Goal: Book appointment/travel/reservation

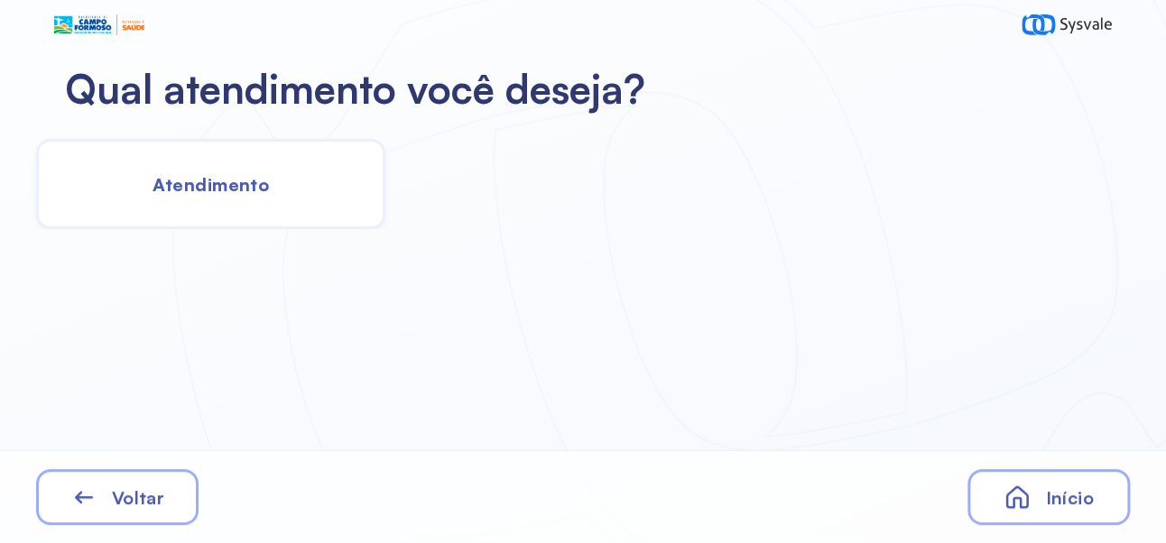
click at [244, 177] on span "Atendimento" at bounding box center [211, 184] width 116 height 23
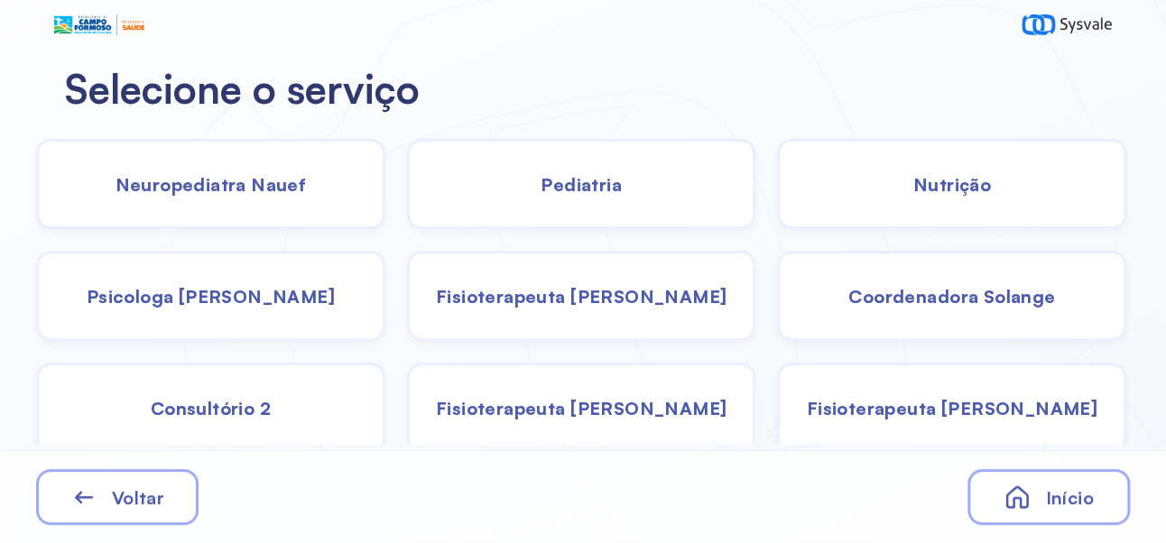
click at [601, 183] on span "Pediatria" at bounding box center [581, 184] width 81 height 23
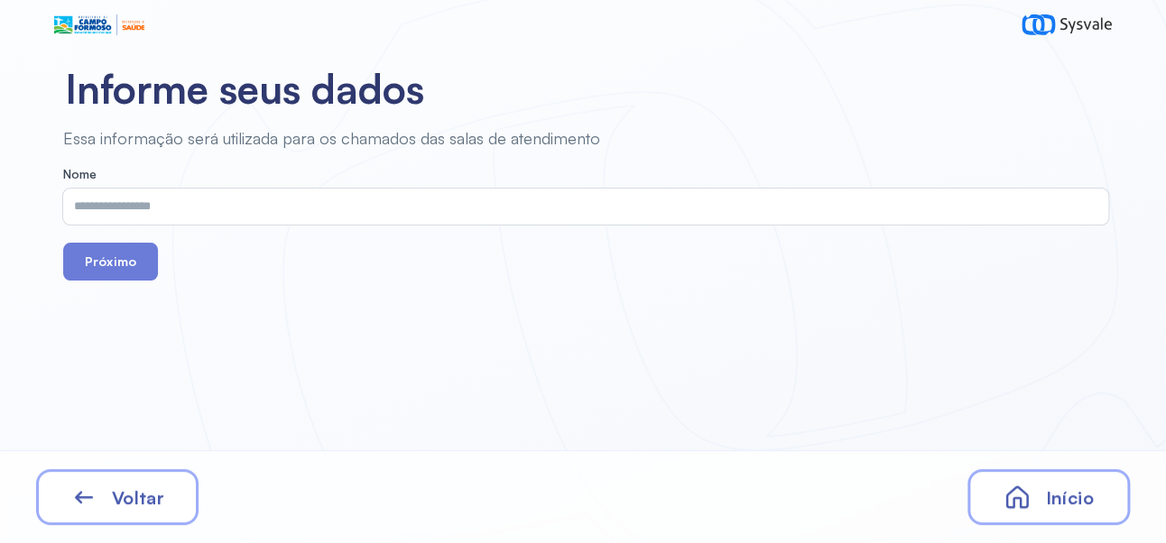
click at [364, 200] on input "text" at bounding box center [582, 207] width 1038 height 36
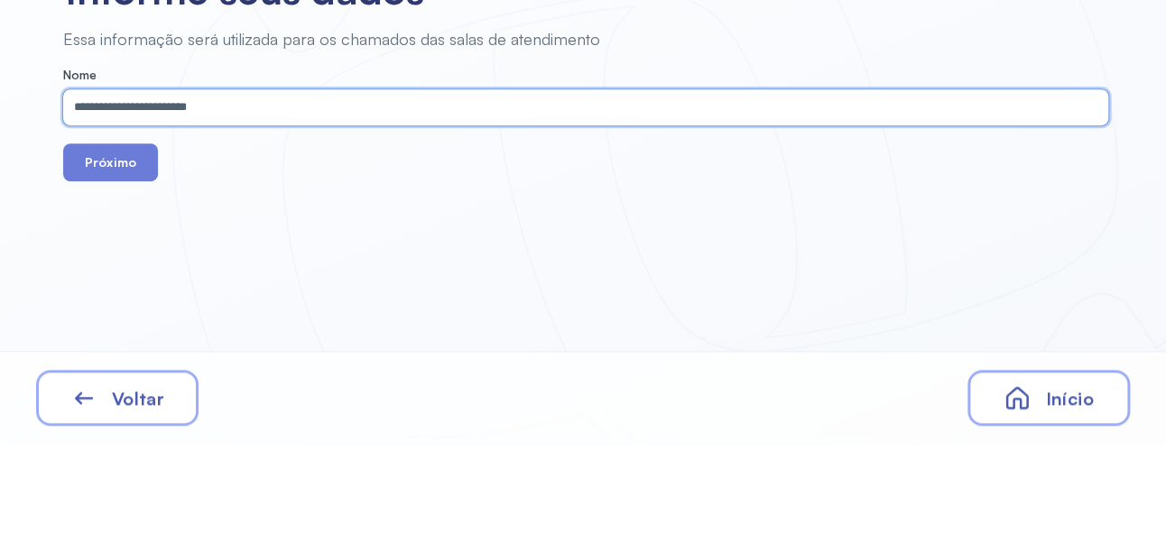
type input "**********"
click at [103, 255] on button "Próximo" at bounding box center [110, 262] width 95 height 38
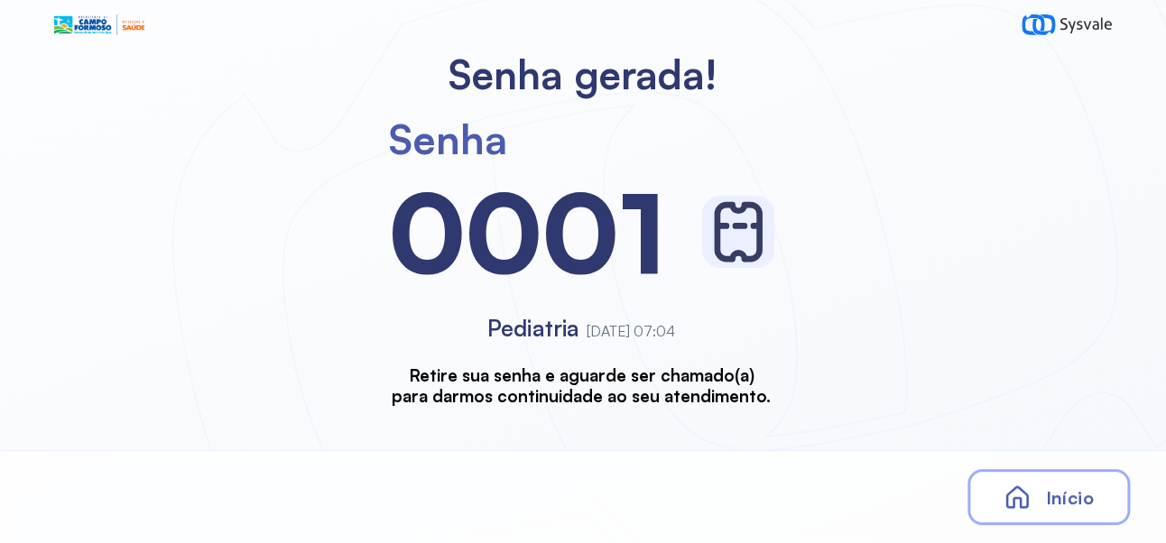
click at [1069, 489] on span "Início" at bounding box center [1069, 497] width 48 height 23
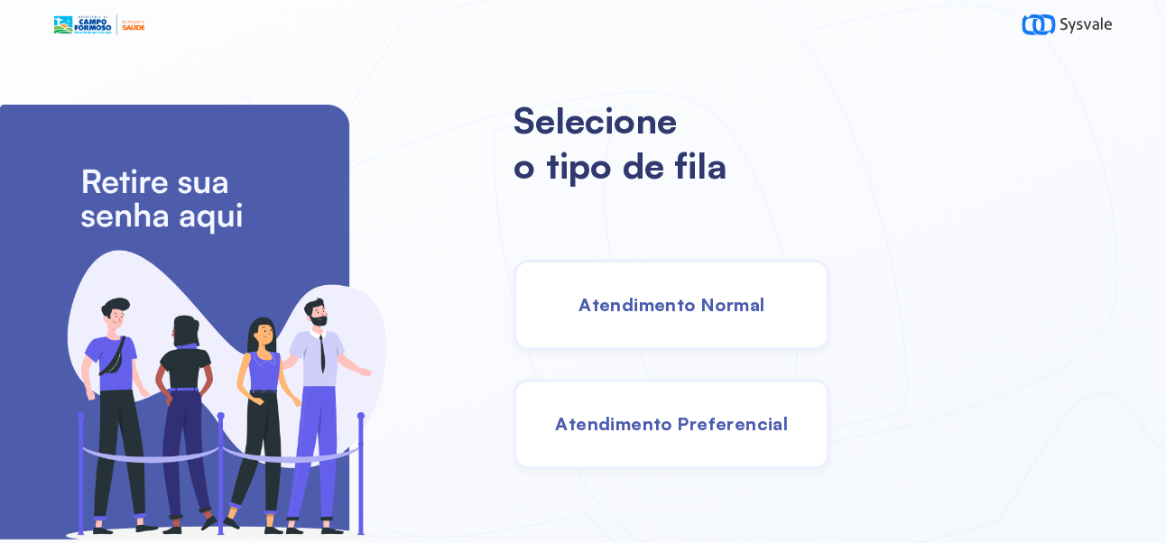
click at [764, 316] on span "Atendimento Normal" at bounding box center [672, 304] width 186 height 23
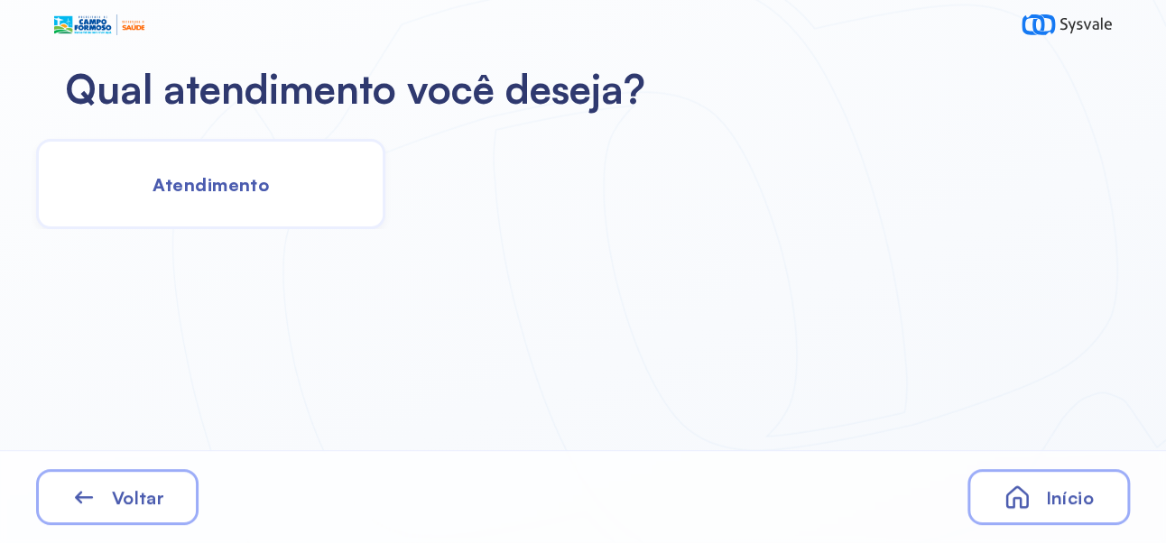
click at [188, 178] on span "Atendimento" at bounding box center [211, 184] width 116 height 23
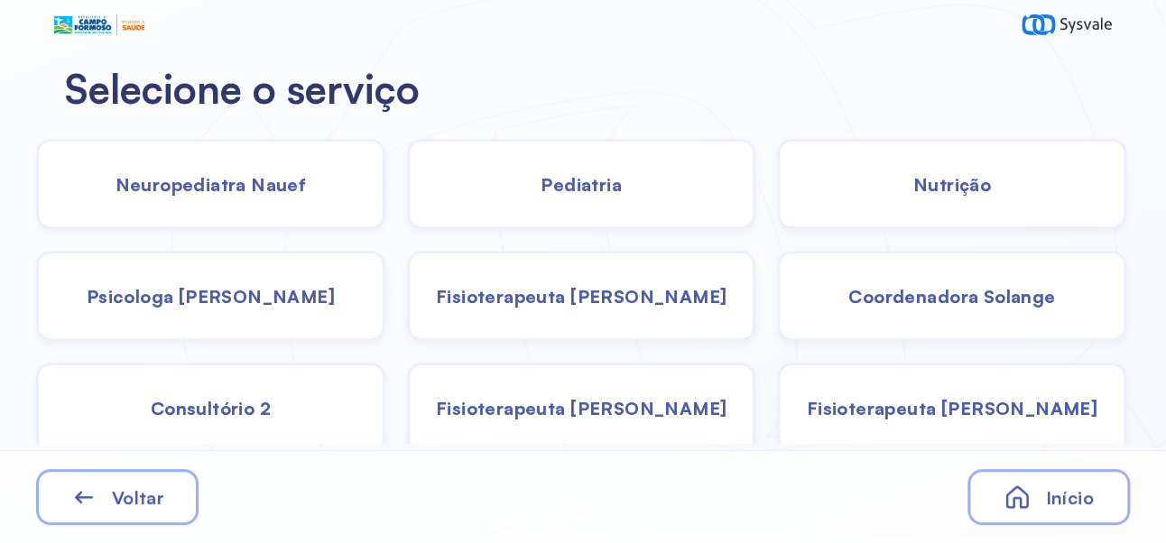
click at [613, 169] on div "Pediatria" at bounding box center [581, 184] width 349 height 90
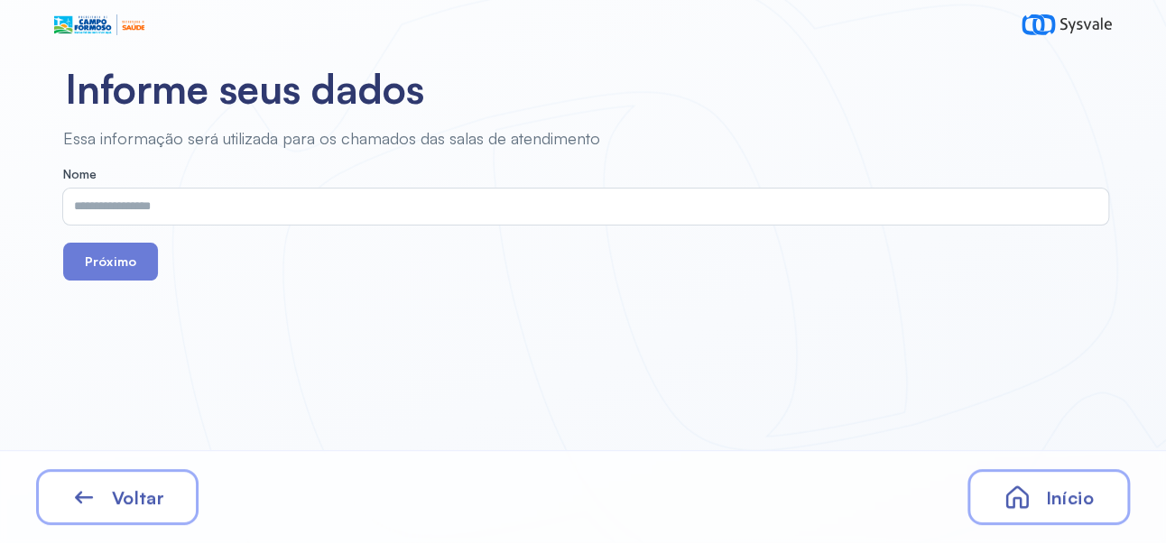
click at [378, 203] on input "text" at bounding box center [582, 207] width 1038 height 36
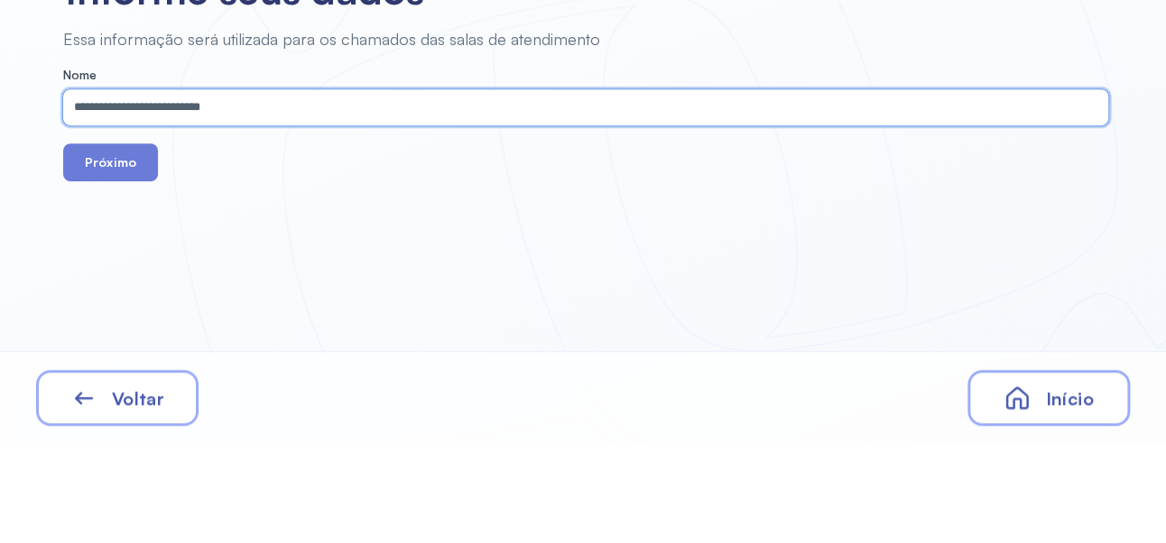
click at [171, 207] on input "**********" at bounding box center [582, 207] width 1038 height 36
click at [206, 210] on input "**********" at bounding box center [582, 207] width 1038 height 36
type input "**********"
click at [116, 261] on button "Próximo" at bounding box center [110, 262] width 95 height 38
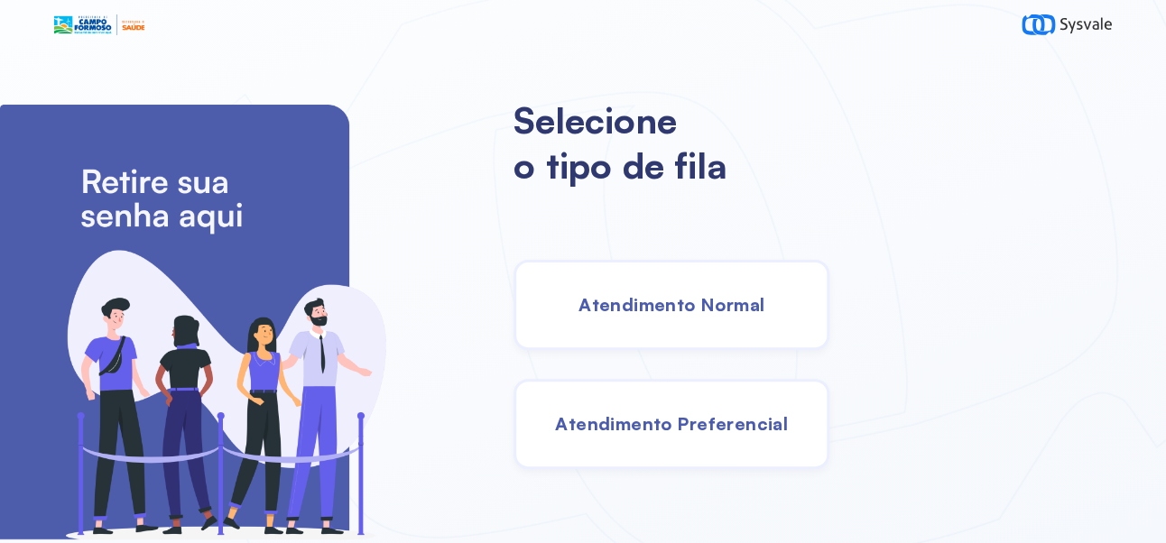
click at [746, 314] on span "Atendimento Normal" at bounding box center [672, 304] width 186 height 23
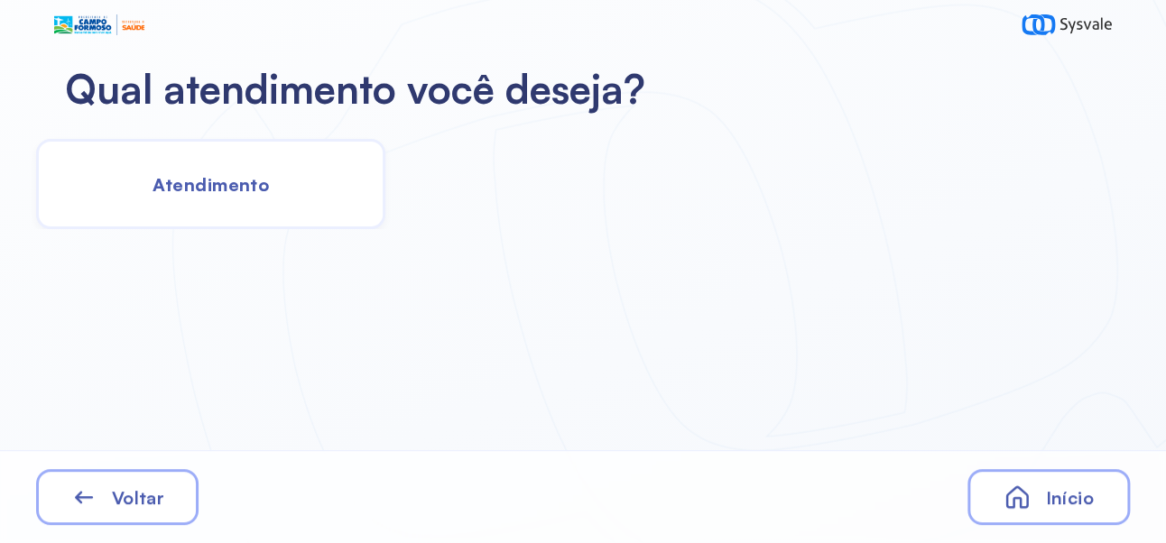
click at [207, 191] on span "Atendimento" at bounding box center [211, 184] width 116 height 23
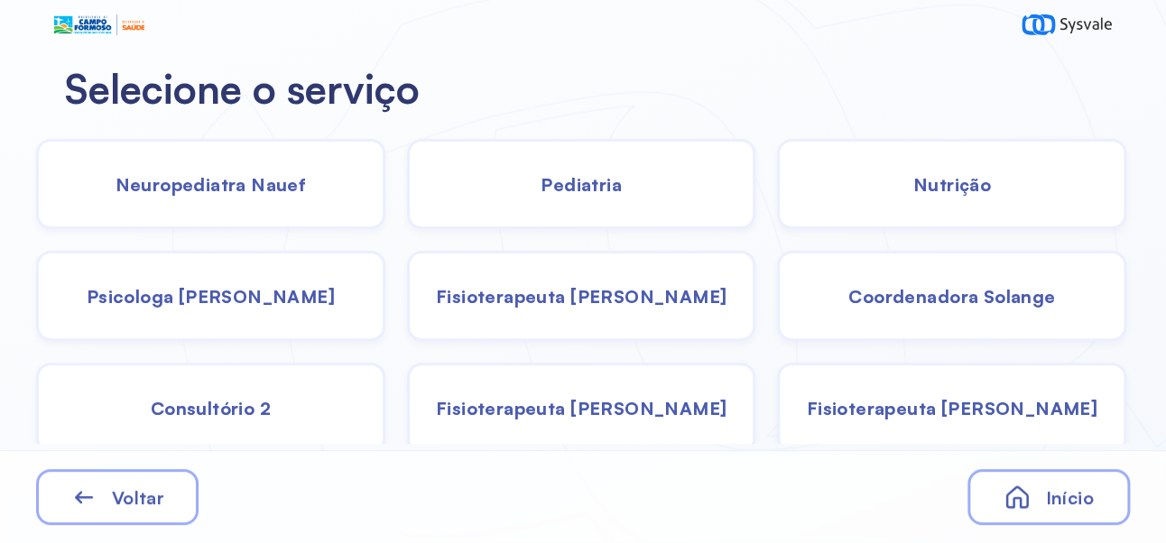
click at [230, 309] on div "Psicologa [PERSON_NAME]" at bounding box center [210, 296] width 349 height 90
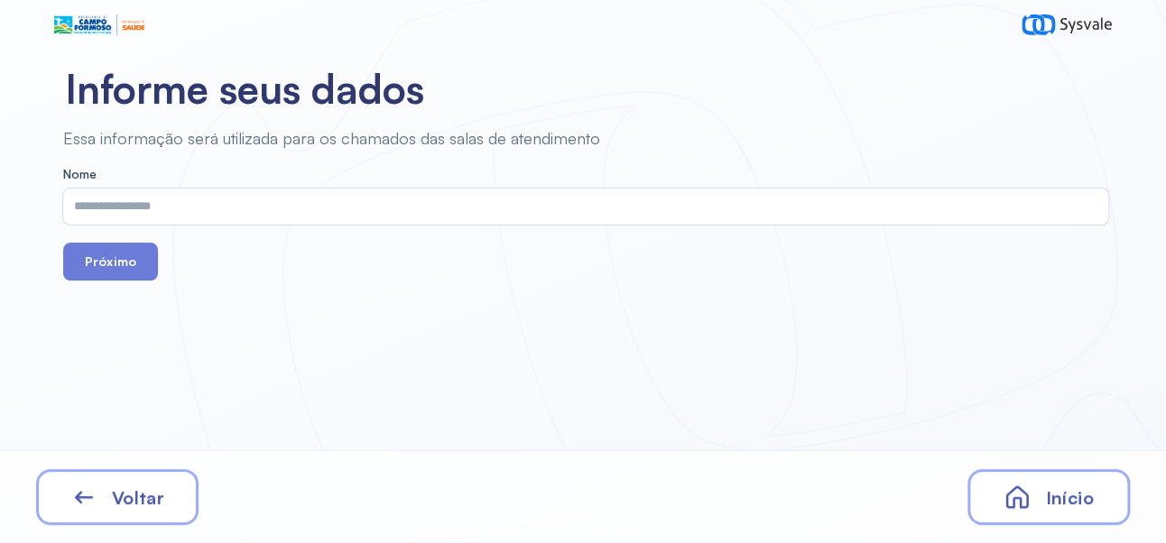
click at [348, 209] on input "text" at bounding box center [582, 207] width 1038 height 36
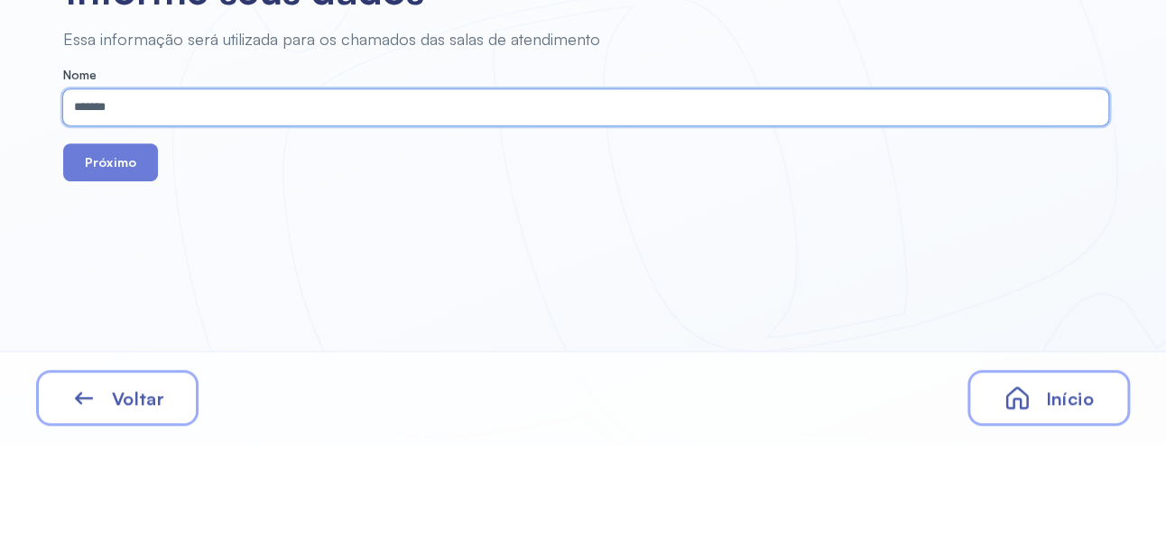
type input "******"
type input "**********"
click at [114, 252] on button "Próximo" at bounding box center [110, 262] width 95 height 38
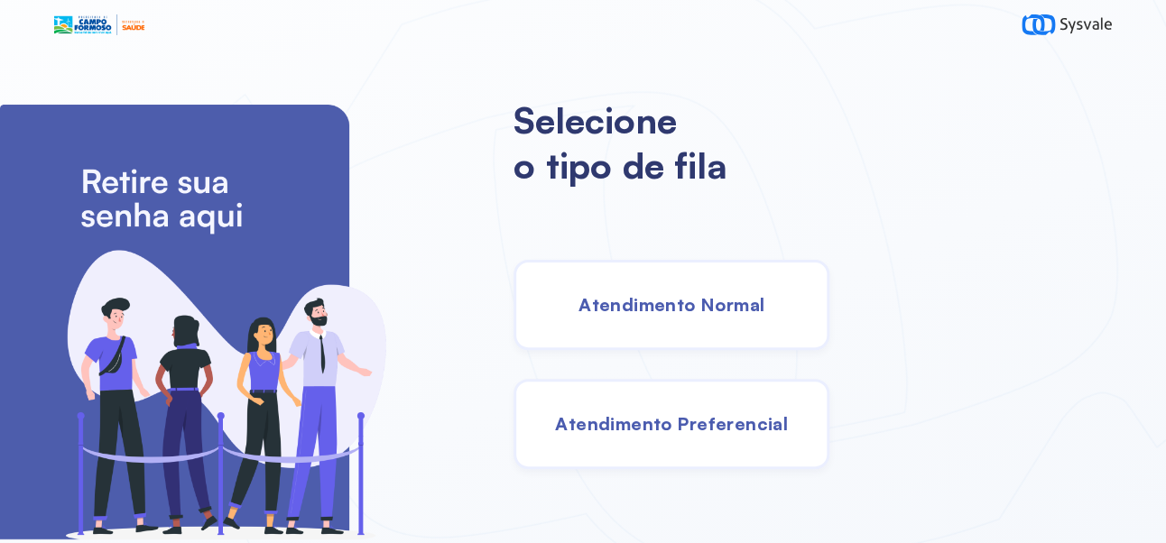
click at [733, 328] on div "Atendimento Normal" at bounding box center [672, 305] width 316 height 90
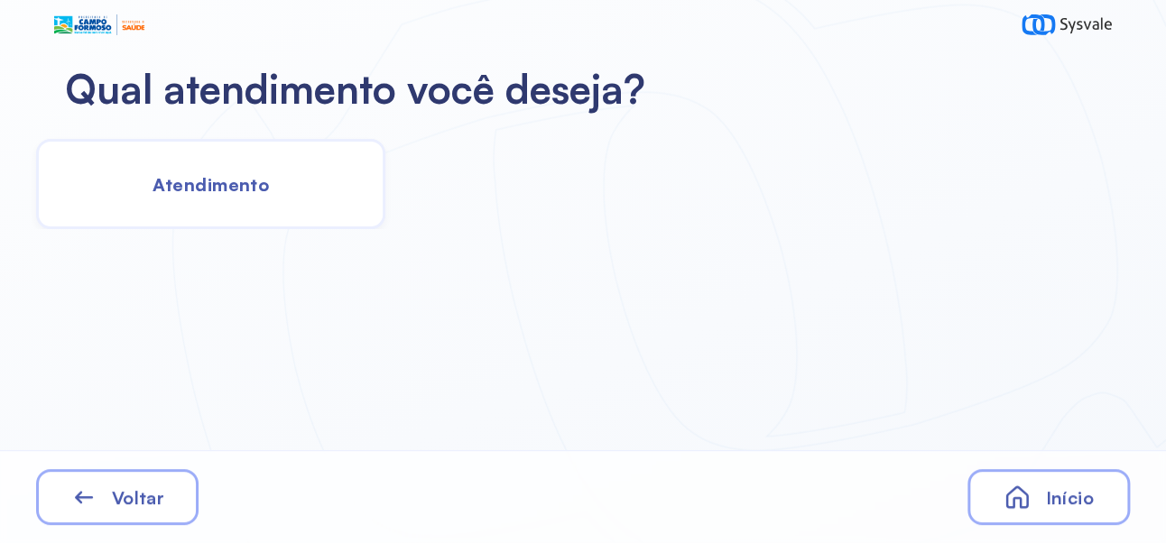
click at [222, 194] on span "Atendimento" at bounding box center [211, 184] width 116 height 23
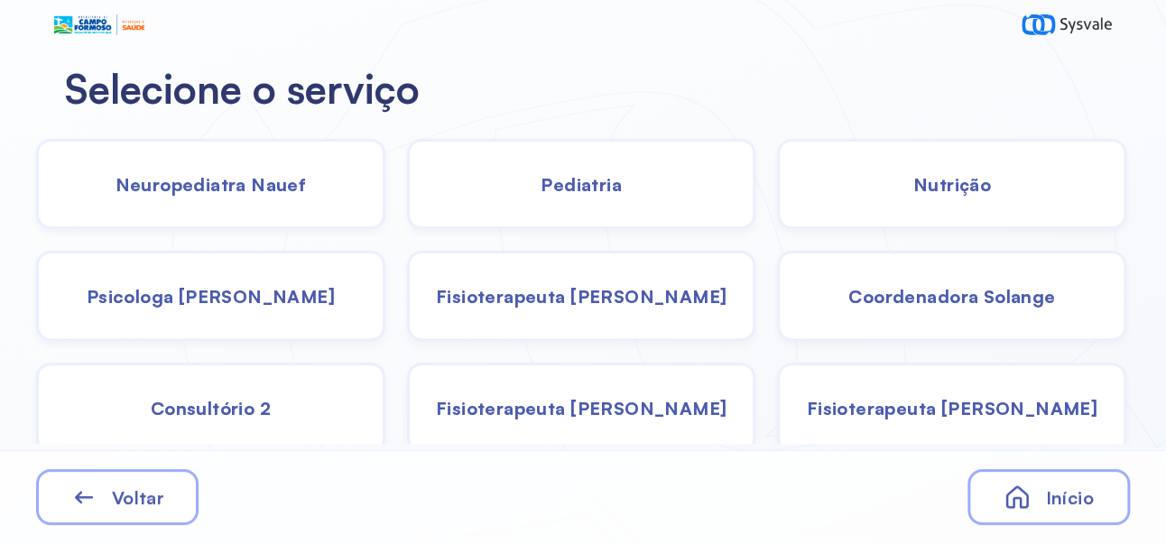
click at [607, 296] on span "Fisioterapeuta [PERSON_NAME]" at bounding box center [581, 296] width 291 height 23
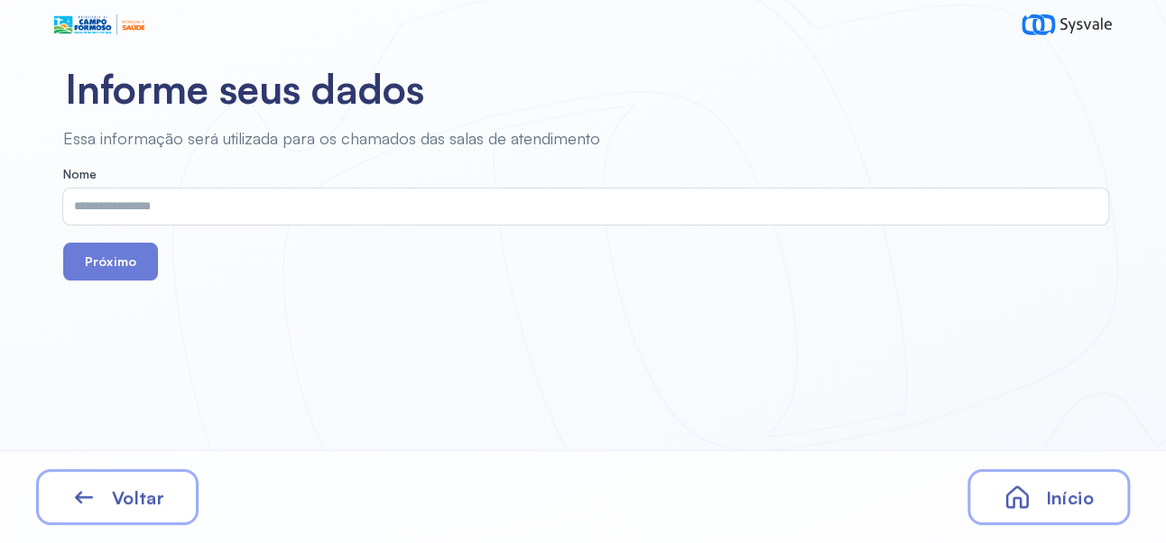
click at [457, 202] on input "text" at bounding box center [582, 207] width 1038 height 36
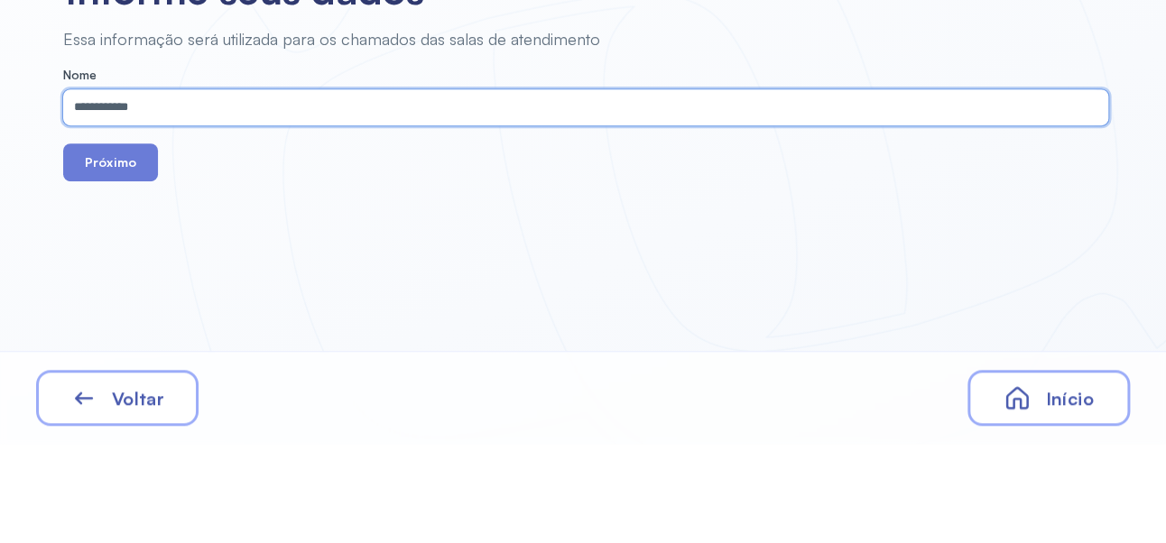
type input "**********"
click at [111, 261] on button "Próximo" at bounding box center [110, 262] width 95 height 38
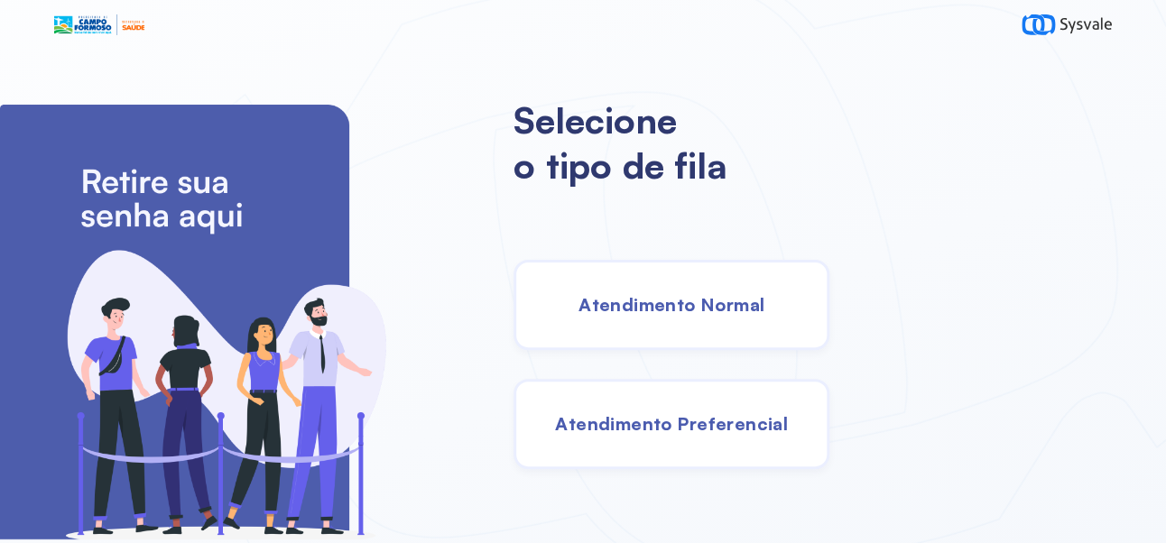
click at [736, 329] on div "Atendimento Normal" at bounding box center [672, 305] width 316 height 90
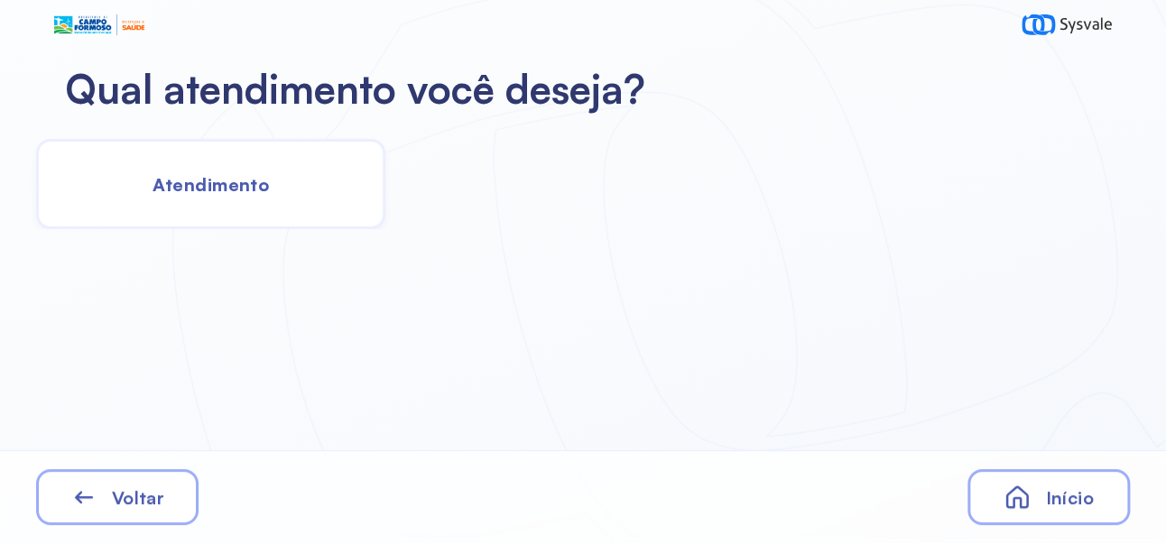
click at [216, 198] on div "Atendimento" at bounding box center [210, 184] width 349 height 90
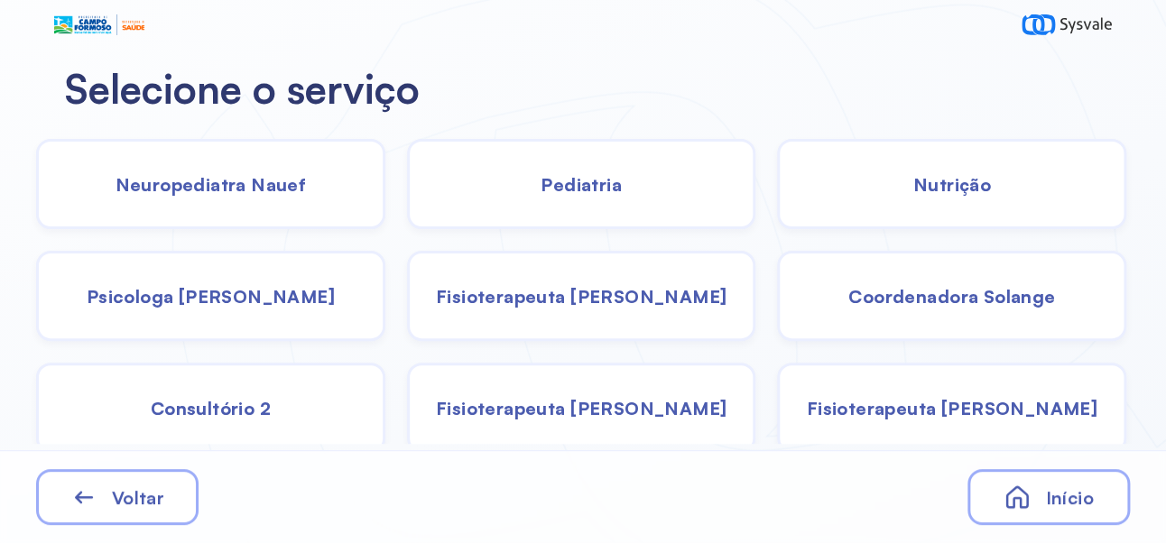
click at [953, 327] on div "Coordenadora Solange" at bounding box center [951, 296] width 349 height 90
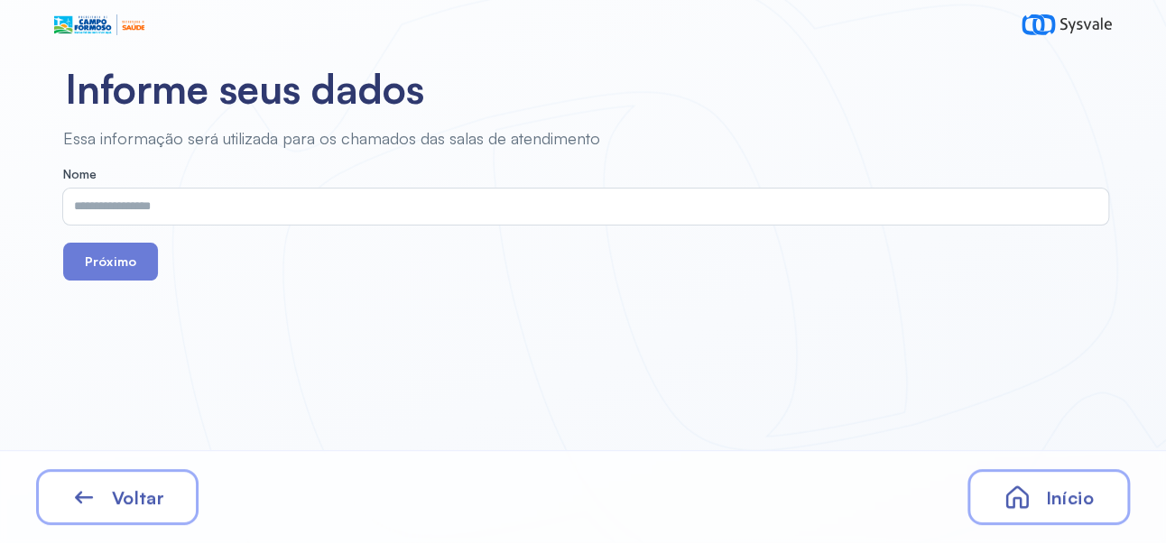
click at [491, 202] on input "text" at bounding box center [582, 207] width 1038 height 36
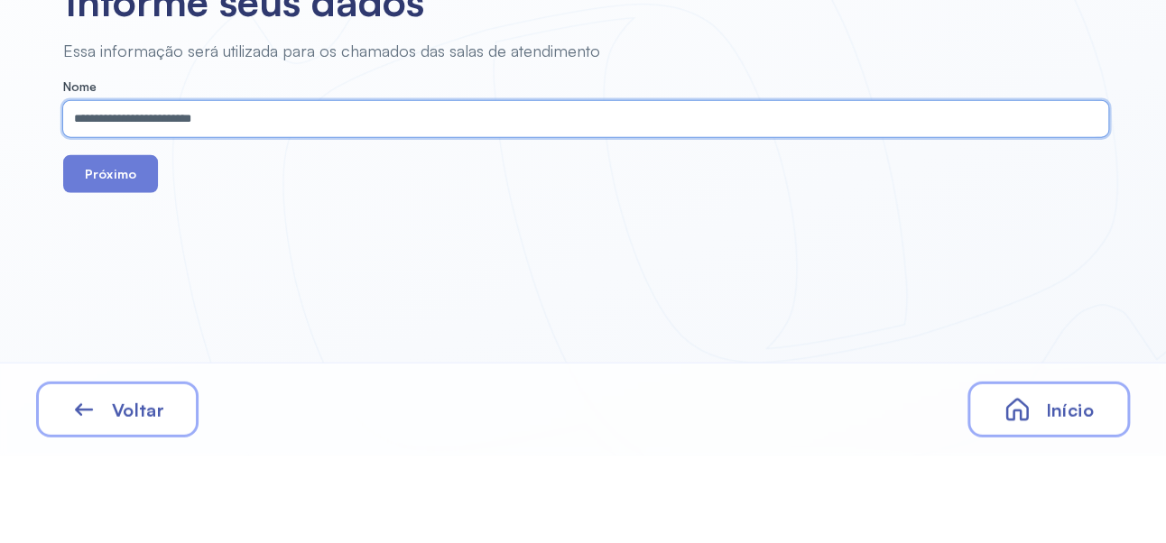
type input "**********"
click at [120, 263] on button "Próximo" at bounding box center [110, 262] width 95 height 38
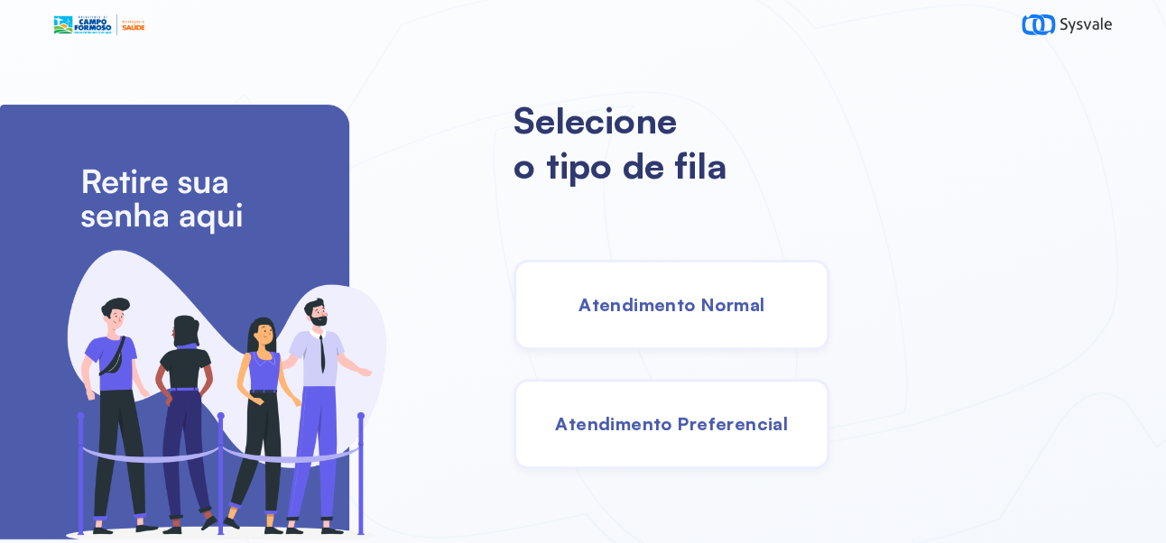
click at [744, 314] on span "Atendimento Normal" at bounding box center [672, 304] width 186 height 23
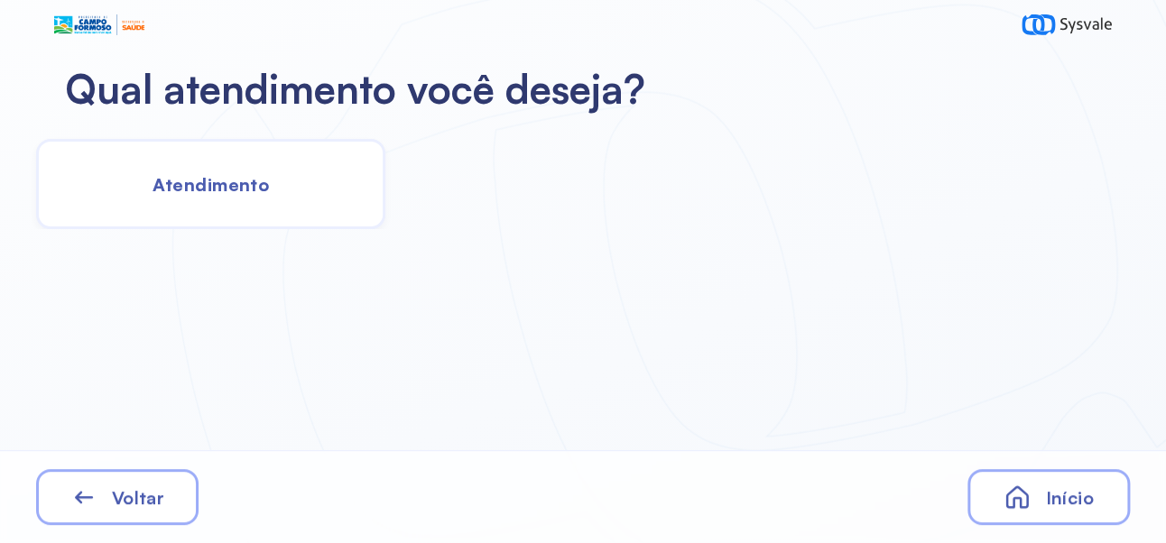
click at [202, 194] on span "Atendimento" at bounding box center [211, 184] width 116 height 23
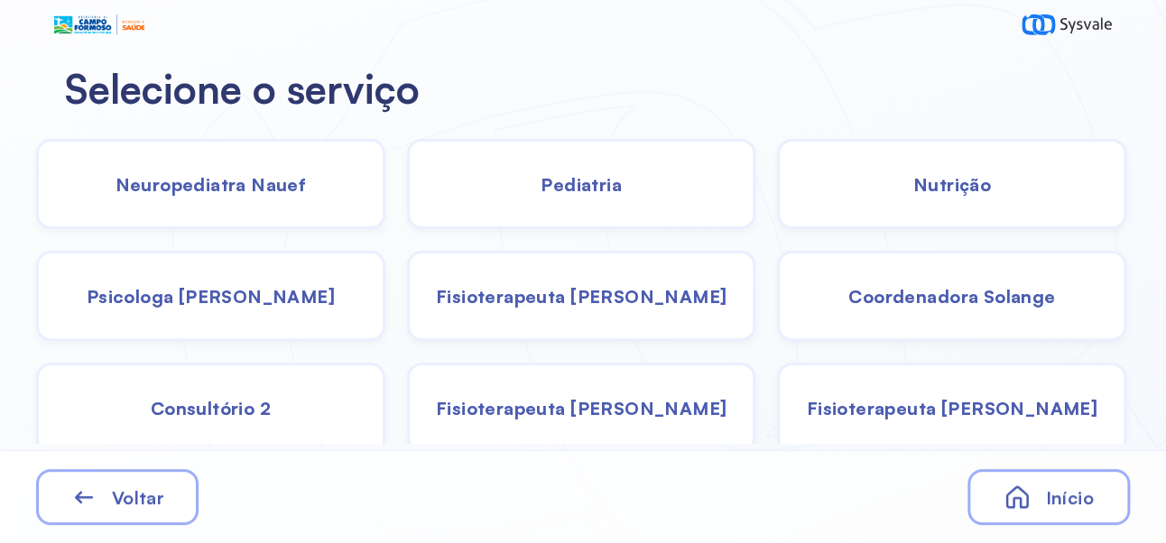
click at [593, 197] on div "Pediatria" at bounding box center [581, 184] width 349 height 90
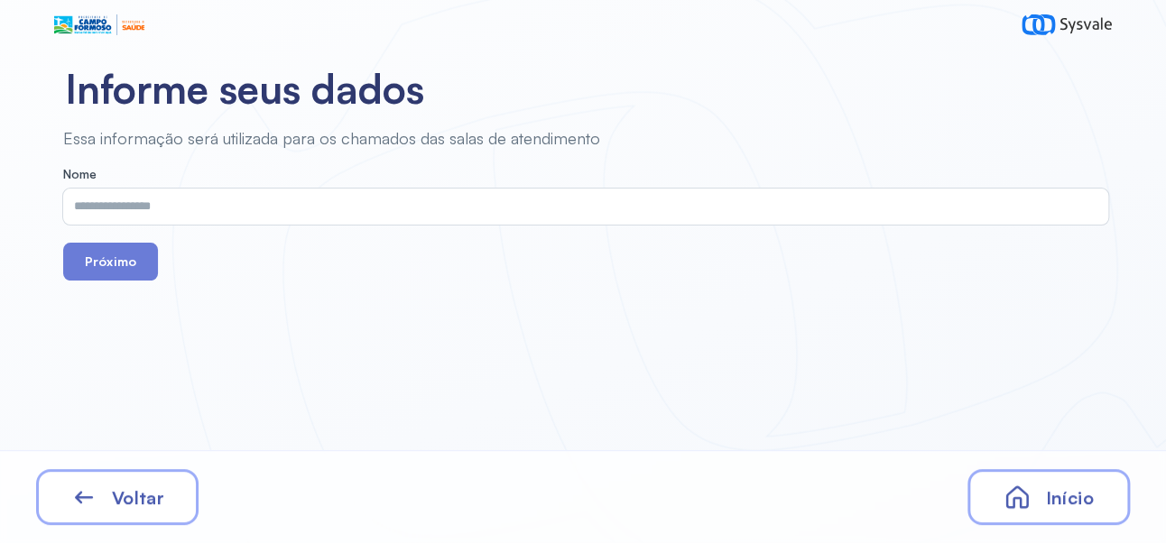
click at [431, 210] on input "text" at bounding box center [582, 207] width 1038 height 36
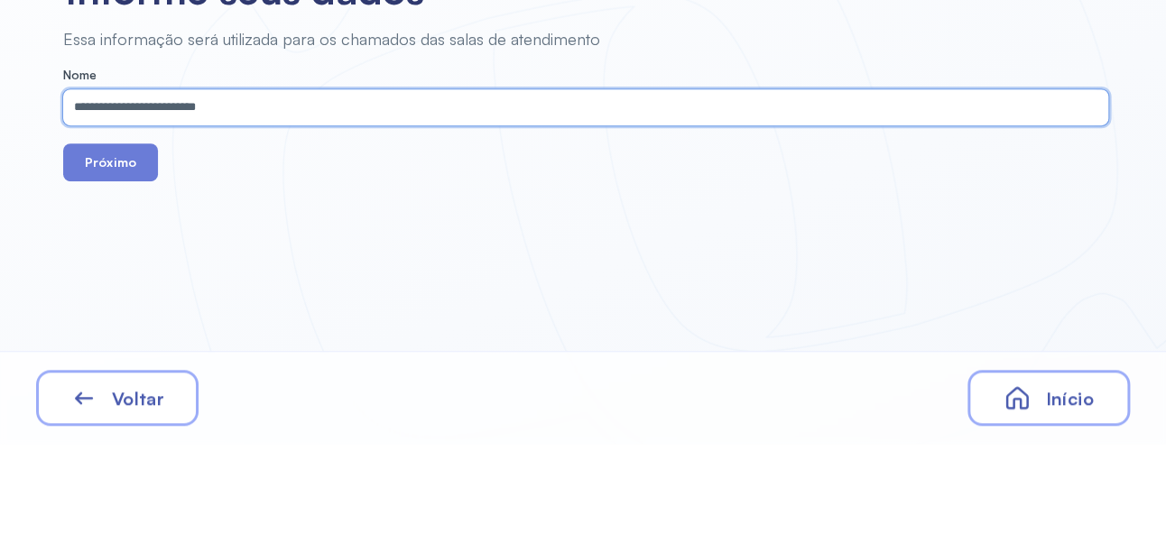
type input "**********"
click at [110, 277] on button "Próximo" at bounding box center [110, 262] width 95 height 38
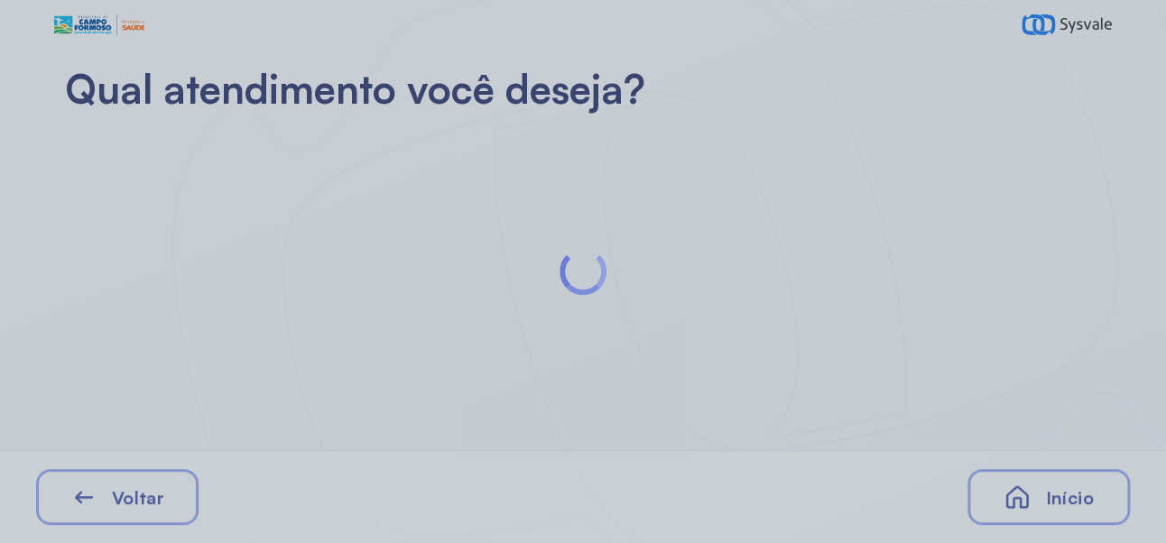
click at [1058, 510] on div "Início" at bounding box center [1049, 497] width 162 height 56
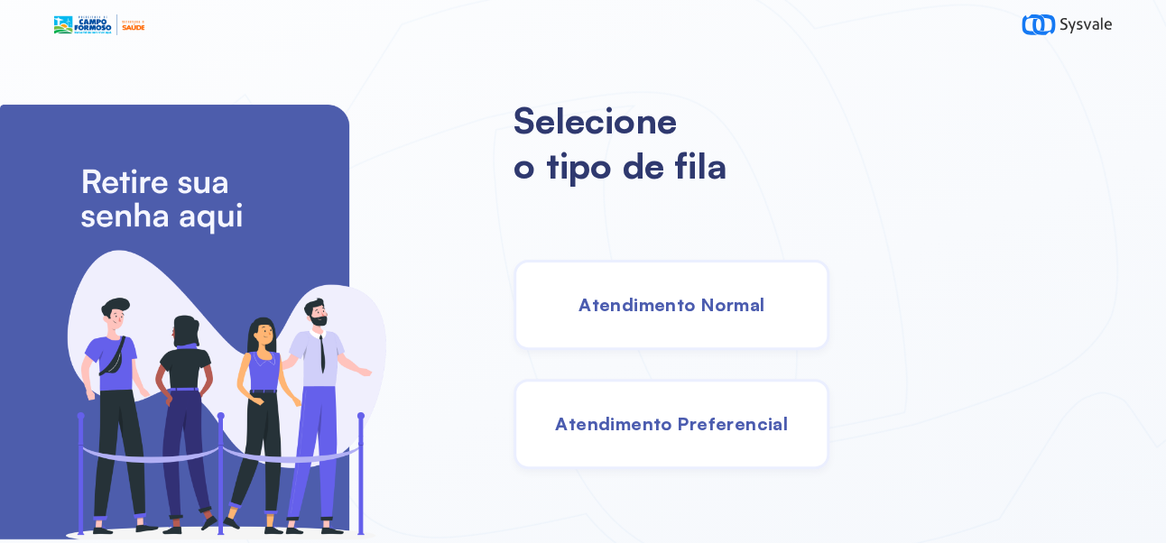
click at [750, 310] on span "Atendimento Normal" at bounding box center [672, 304] width 186 height 23
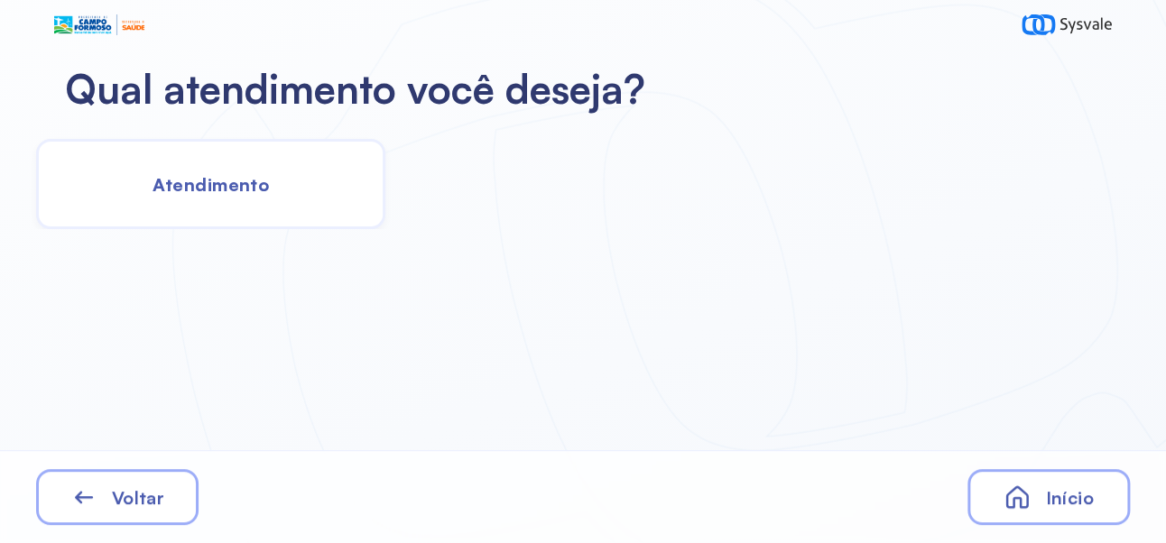
click at [201, 176] on span "Atendimento" at bounding box center [211, 184] width 116 height 23
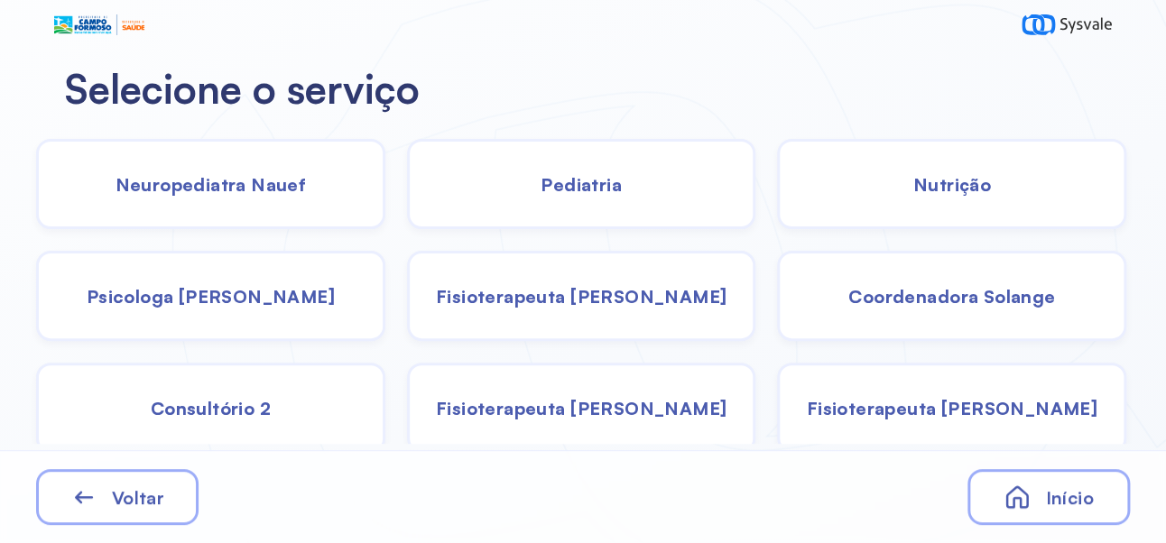
click at [612, 181] on span "Pediatria" at bounding box center [581, 184] width 81 height 23
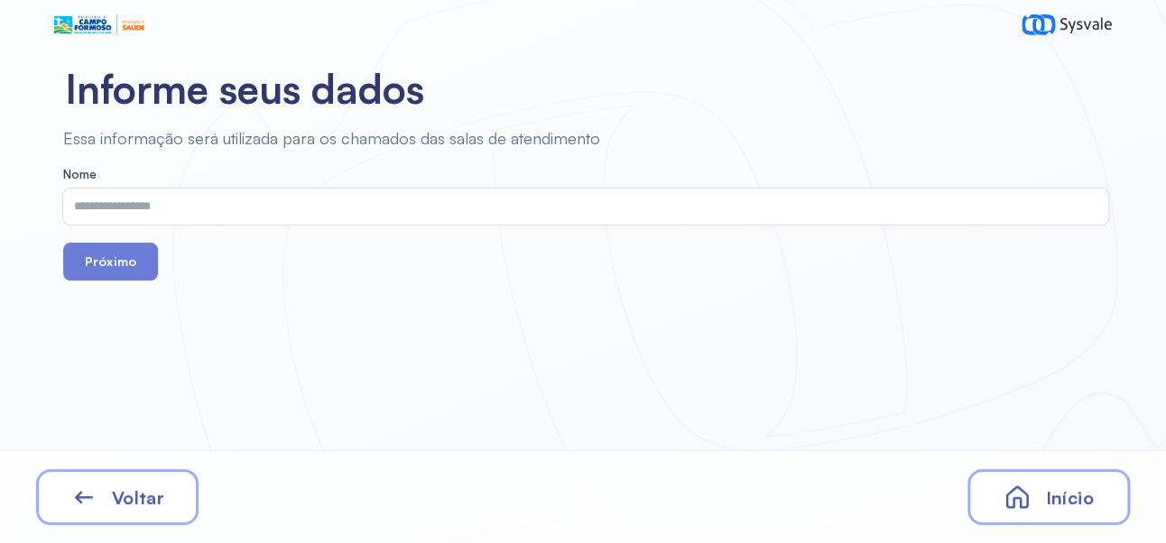
click at [579, 205] on input "text" at bounding box center [582, 207] width 1038 height 36
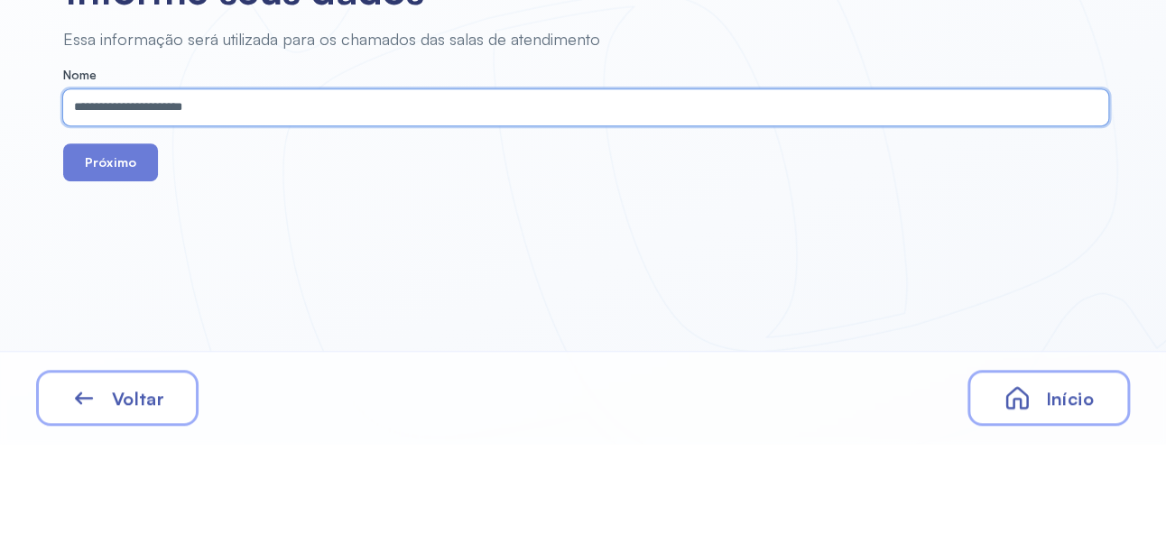
type input "**********"
click at [100, 264] on button "Próximo" at bounding box center [110, 262] width 95 height 38
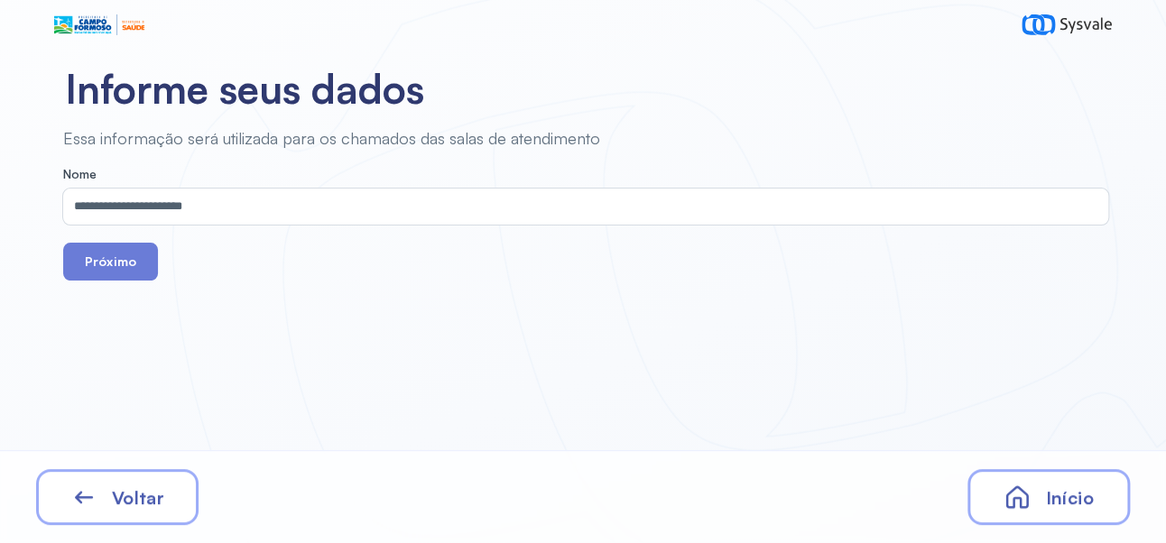
click at [99, 247] on button "Próximo" at bounding box center [110, 262] width 95 height 38
click at [118, 261] on button "Próximo" at bounding box center [110, 262] width 95 height 38
click at [114, 257] on button "Próximo" at bounding box center [110, 262] width 95 height 38
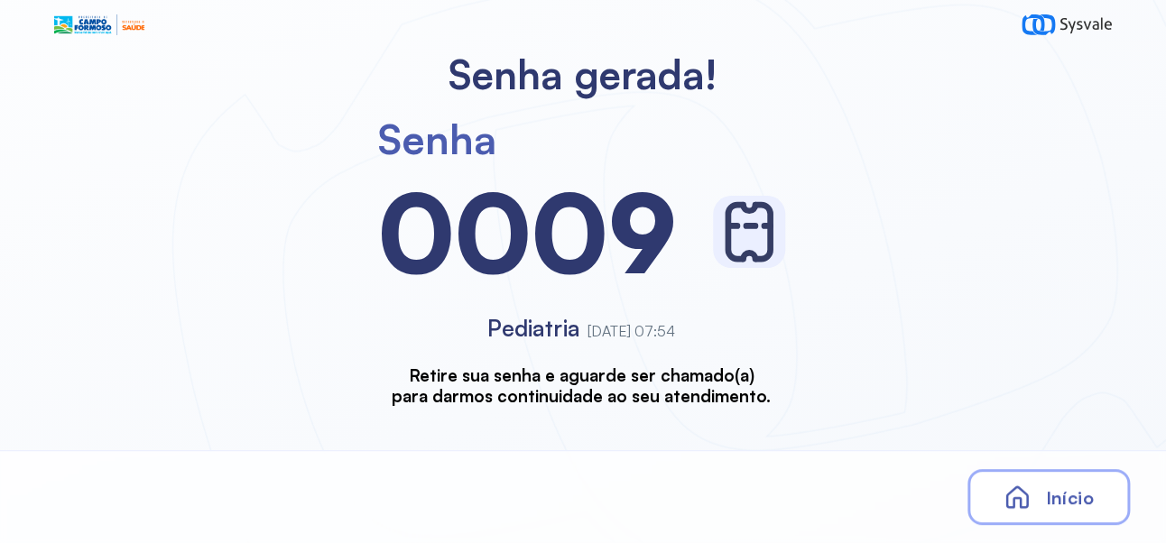
click at [1048, 501] on span "Início" at bounding box center [1069, 497] width 48 height 23
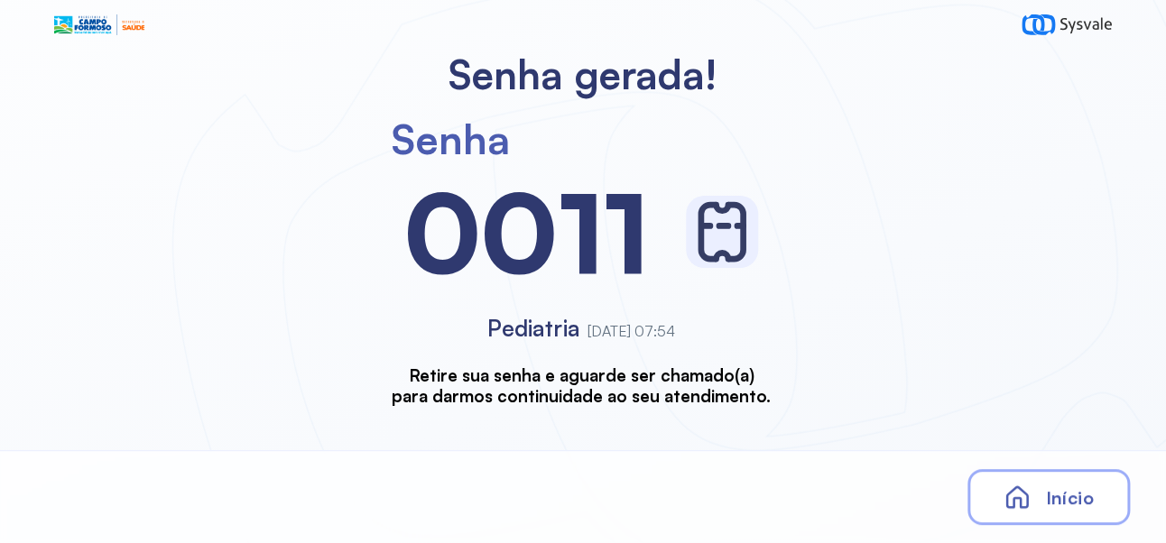
click at [1079, 500] on span "Início" at bounding box center [1069, 497] width 48 height 23
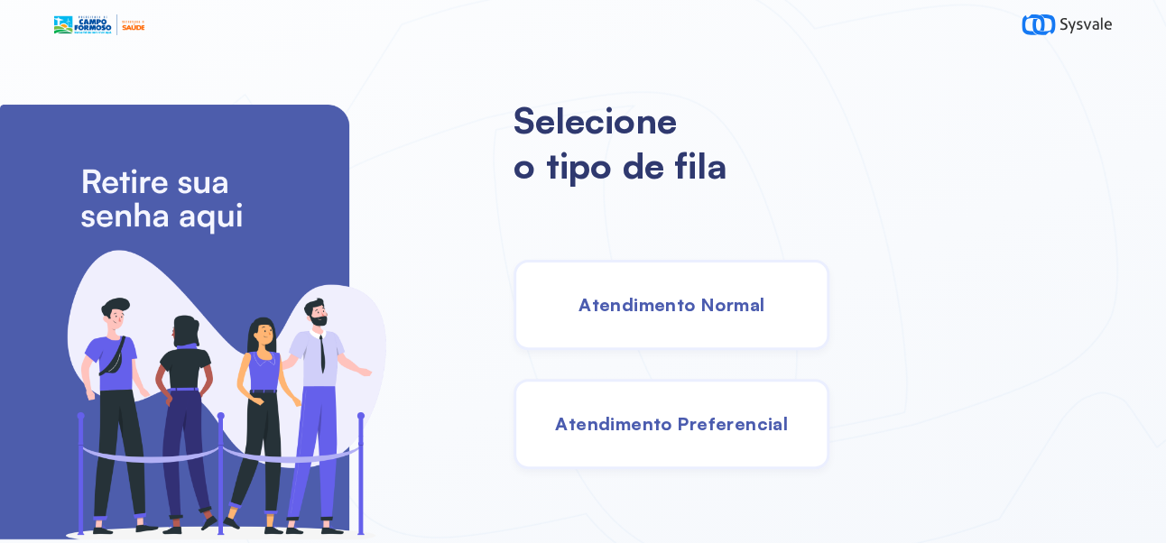
click at [744, 312] on span "Atendimento Normal" at bounding box center [672, 304] width 186 height 23
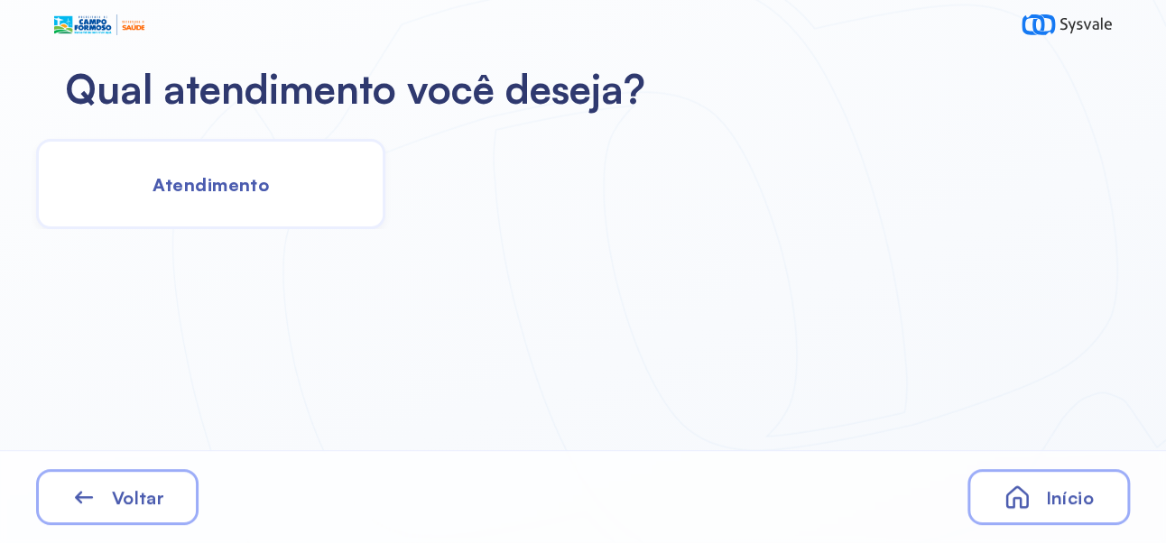
click at [217, 165] on div "Atendimento" at bounding box center [210, 184] width 349 height 90
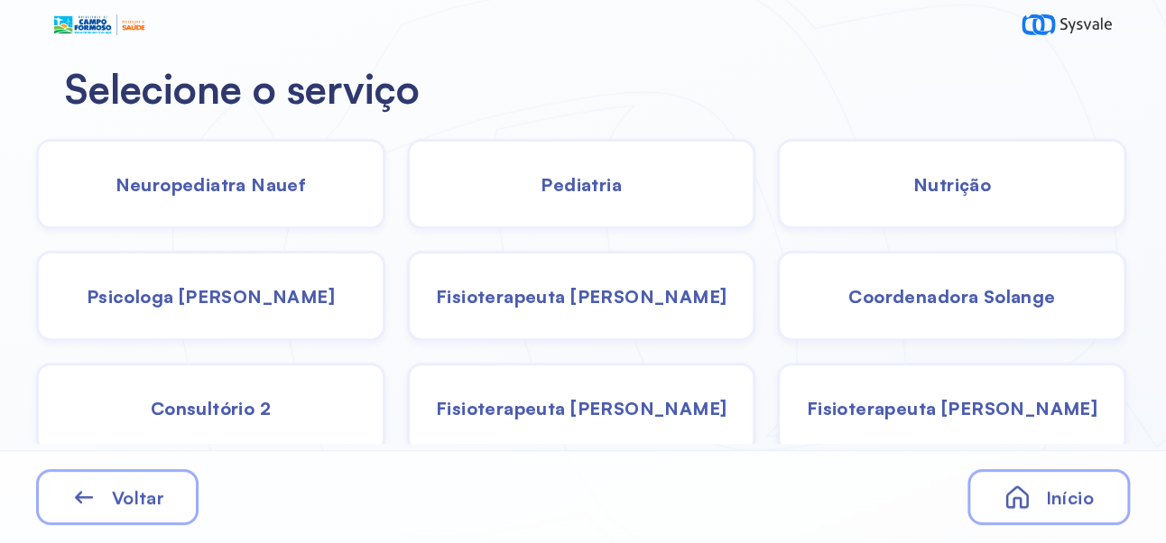
click at [609, 186] on span "Pediatria" at bounding box center [581, 184] width 81 height 23
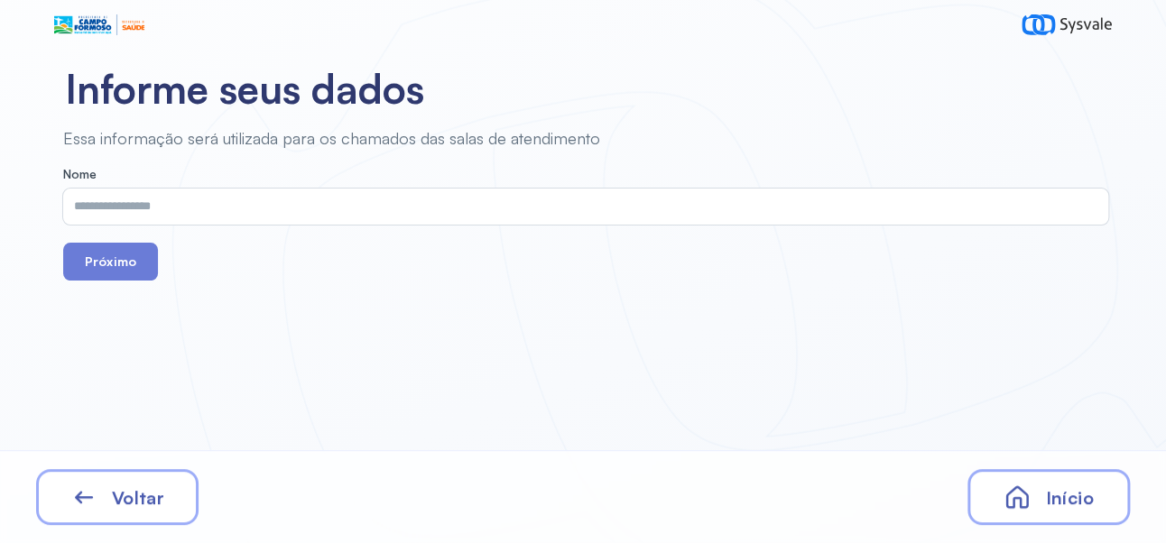
click at [512, 211] on input "text" at bounding box center [582, 207] width 1038 height 36
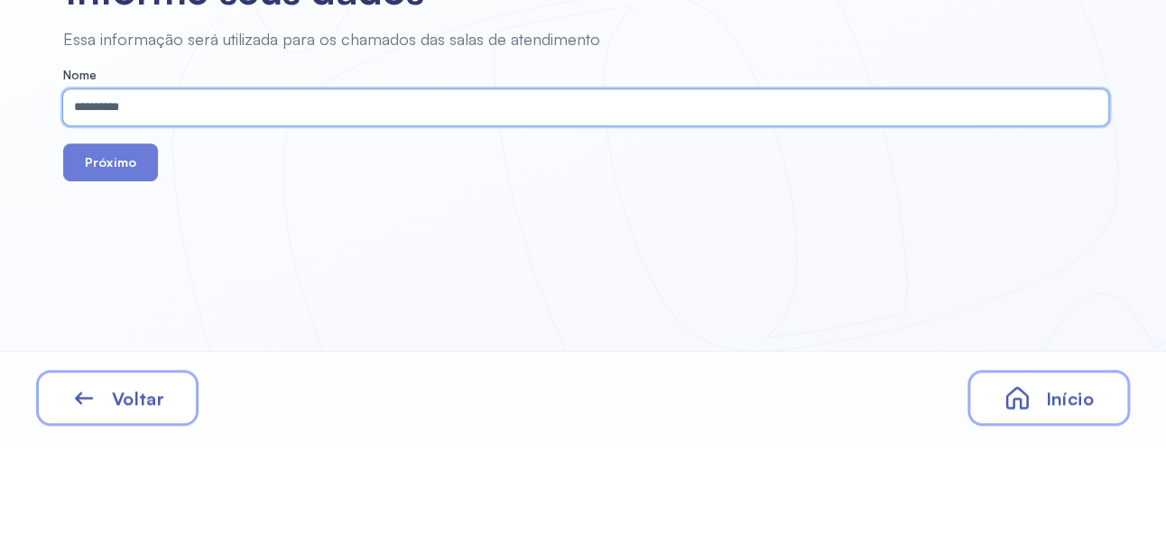
type input "*********"
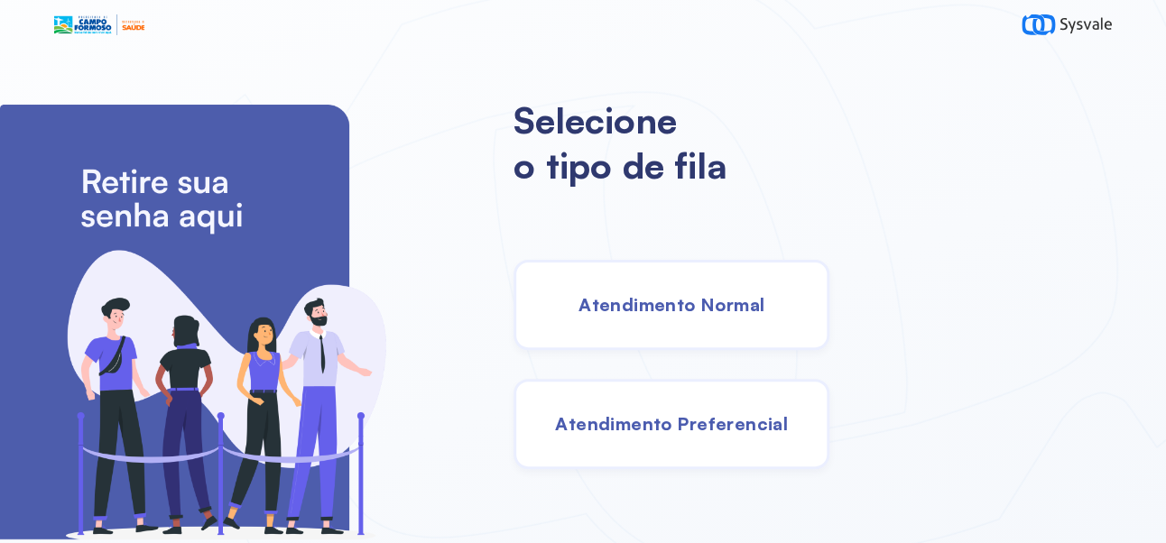
click at [764, 316] on span "Atendimento Normal" at bounding box center [672, 304] width 186 height 23
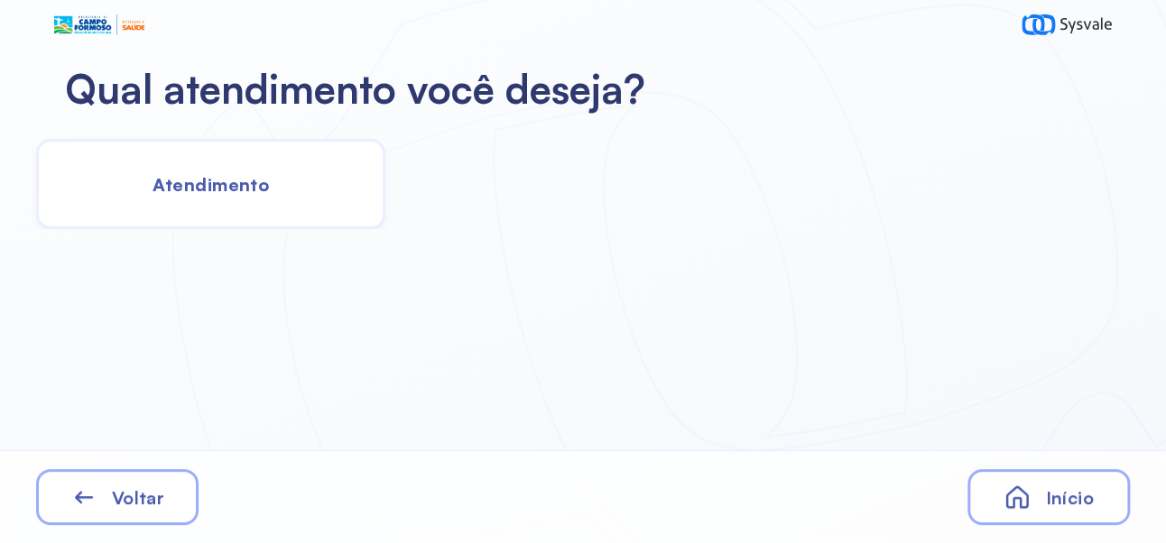
click at [289, 176] on div "Atendimento" at bounding box center [210, 184] width 349 height 90
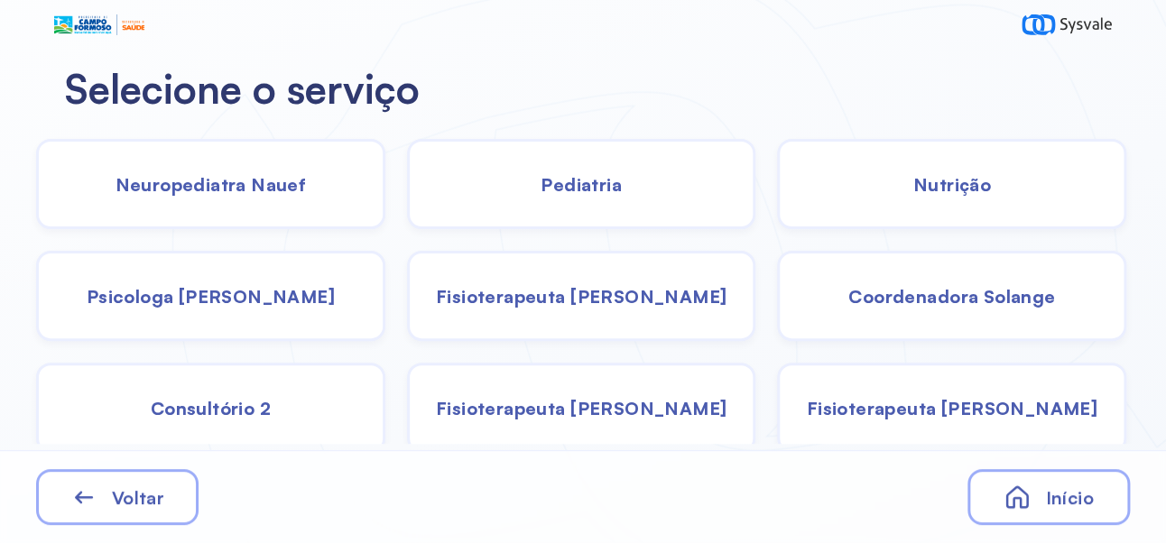
click at [607, 185] on span "Pediatria" at bounding box center [581, 184] width 81 height 23
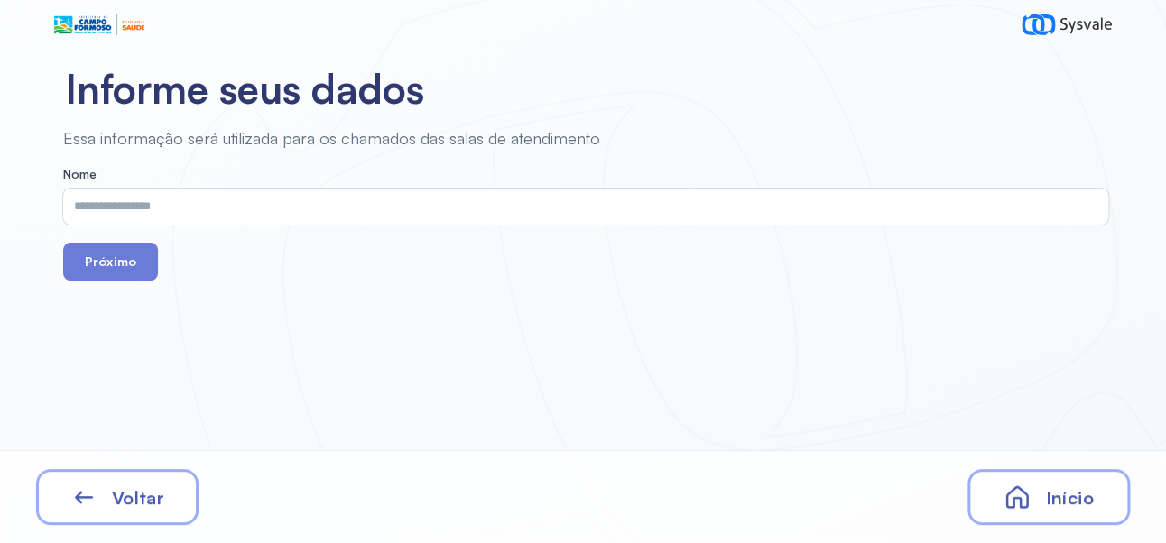
click at [550, 212] on input "text" at bounding box center [582, 207] width 1038 height 36
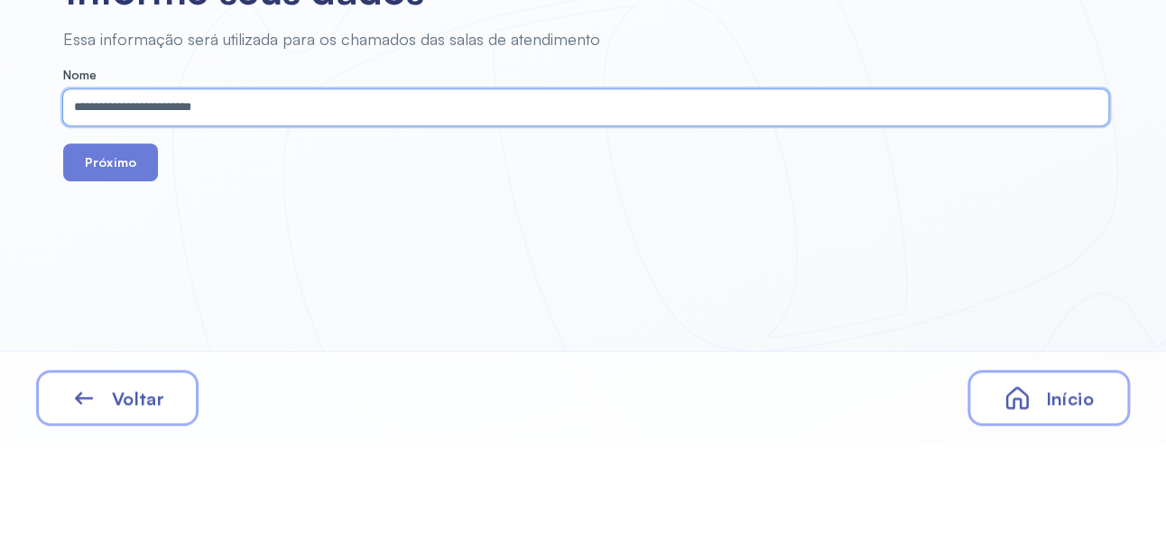
type input "**********"
click at [113, 274] on button "Próximo" at bounding box center [110, 262] width 95 height 38
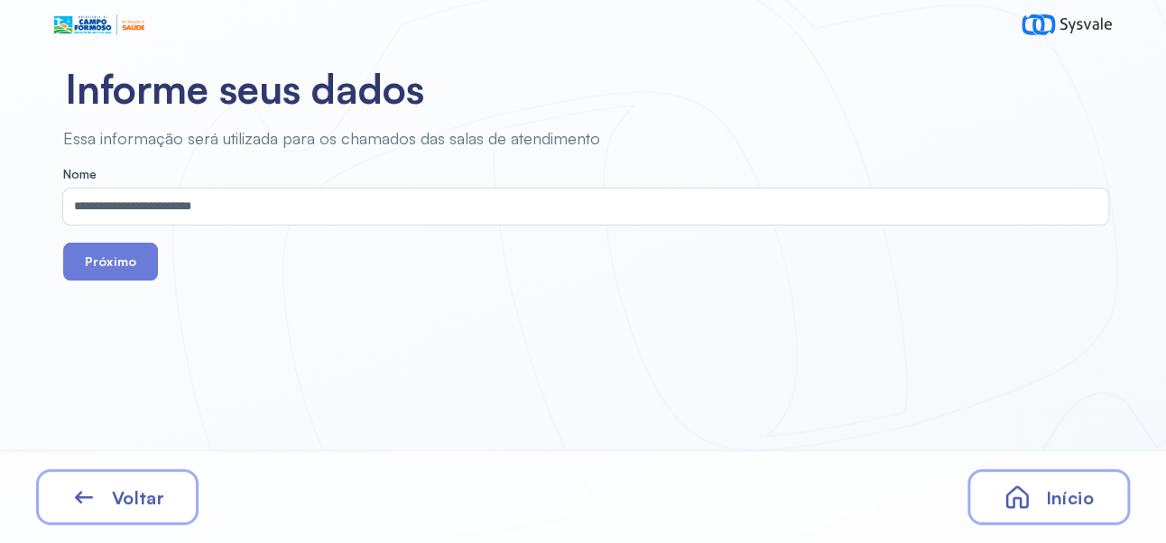
click at [109, 271] on button "Próximo" at bounding box center [110, 262] width 95 height 38
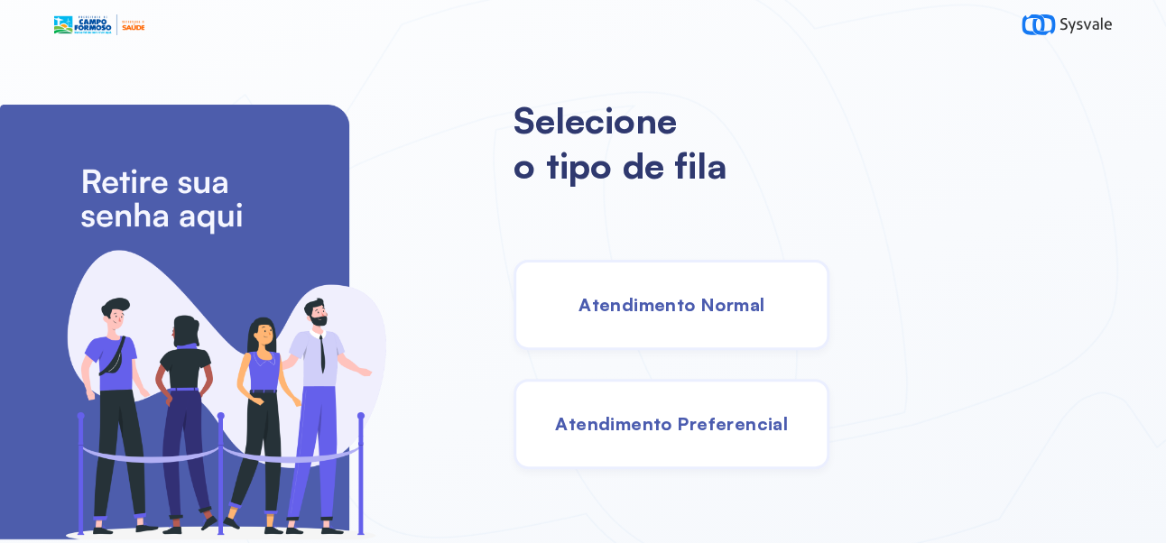
click at [746, 326] on div "Atendimento Normal" at bounding box center [672, 305] width 316 height 90
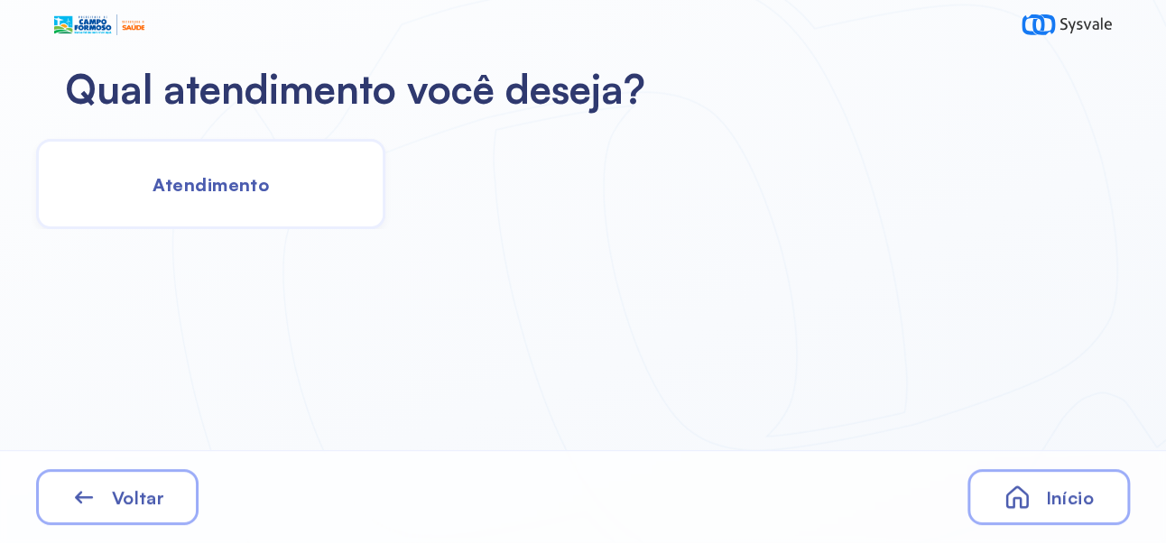
click at [282, 193] on div "Atendimento" at bounding box center [210, 184] width 349 height 90
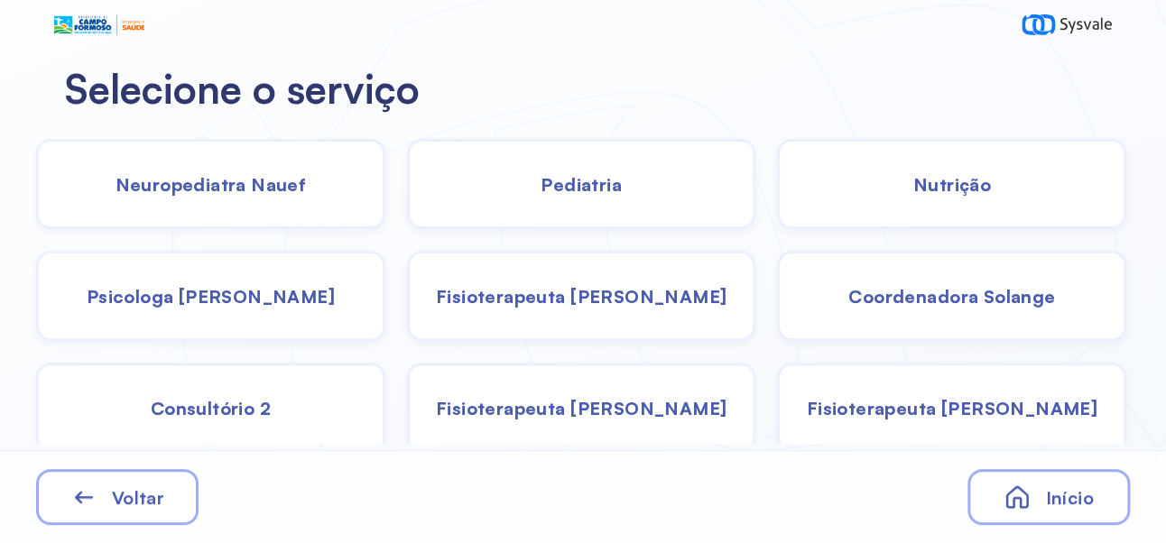
click at [639, 184] on div "Pediatria" at bounding box center [581, 184] width 349 height 90
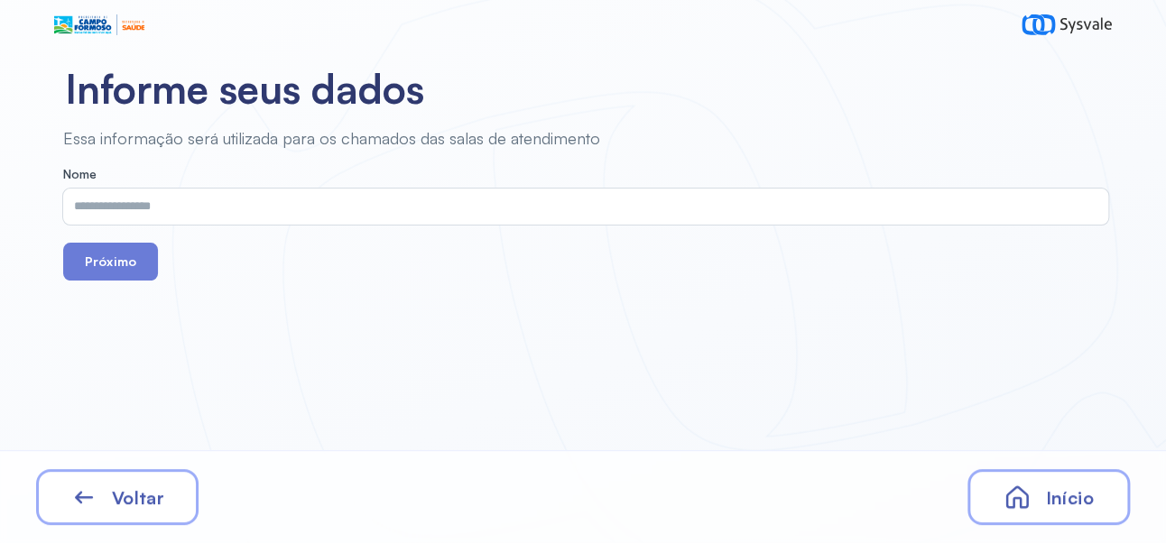
click at [441, 212] on input "text" at bounding box center [582, 207] width 1038 height 36
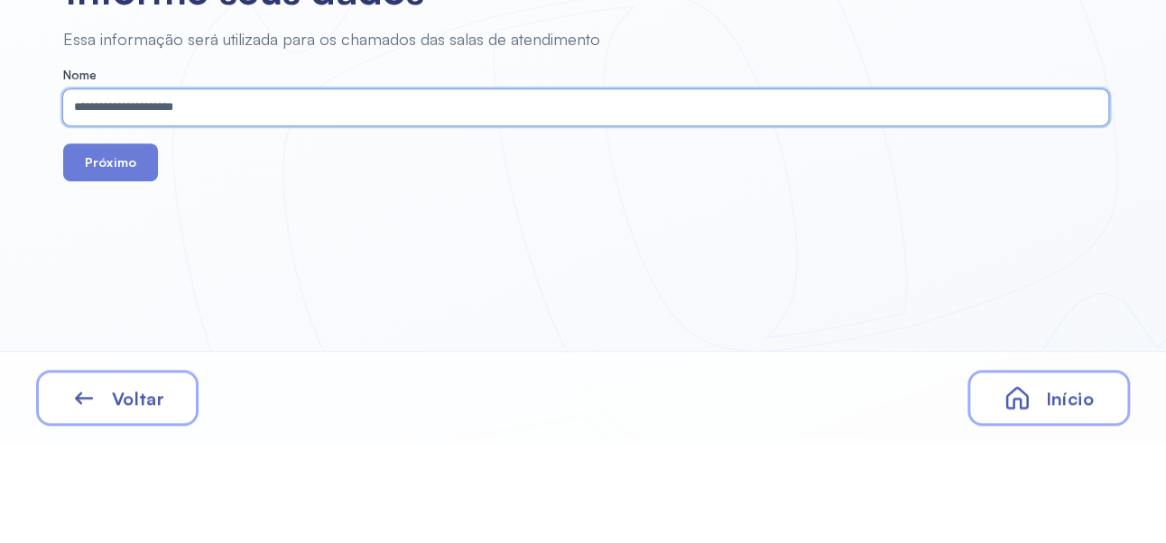
type input "**********"
click at [118, 273] on button "Próximo" at bounding box center [110, 262] width 95 height 38
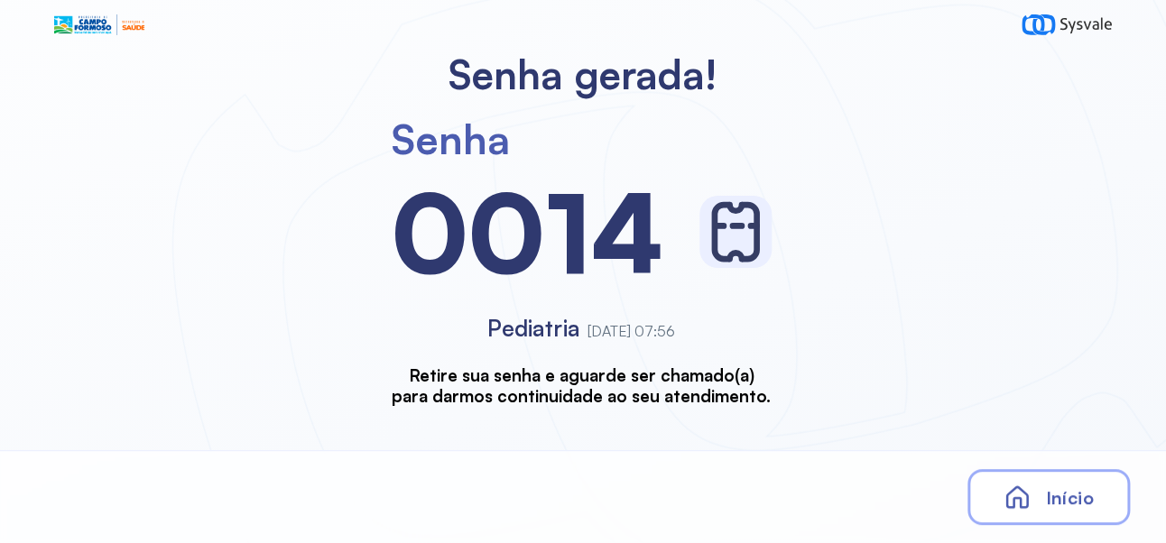
click at [1066, 514] on div "Início" at bounding box center [1049, 497] width 162 height 56
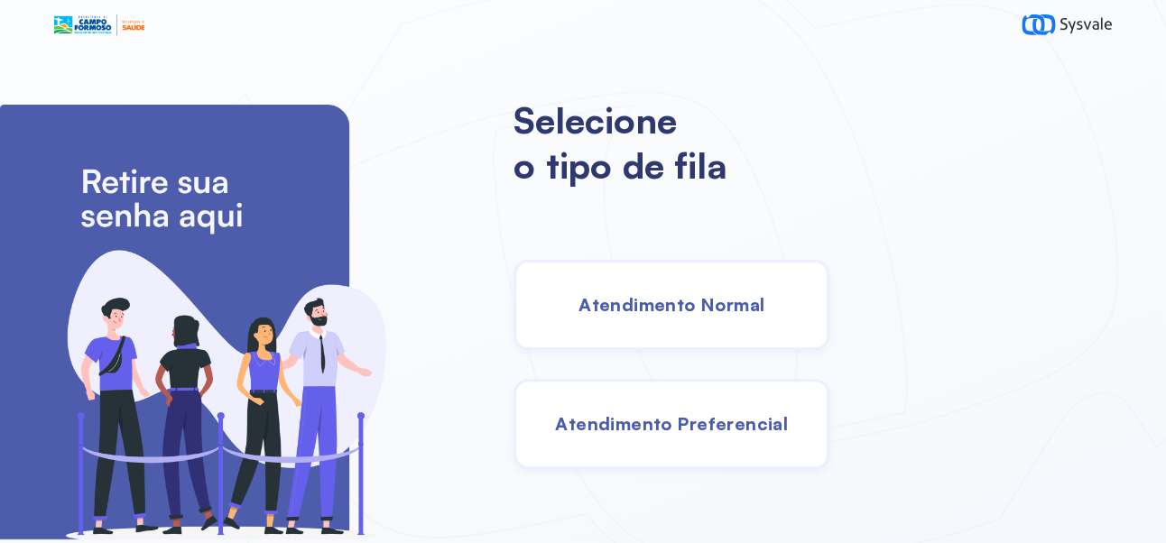
click at [764, 311] on span "Atendimento Normal" at bounding box center [672, 304] width 186 height 23
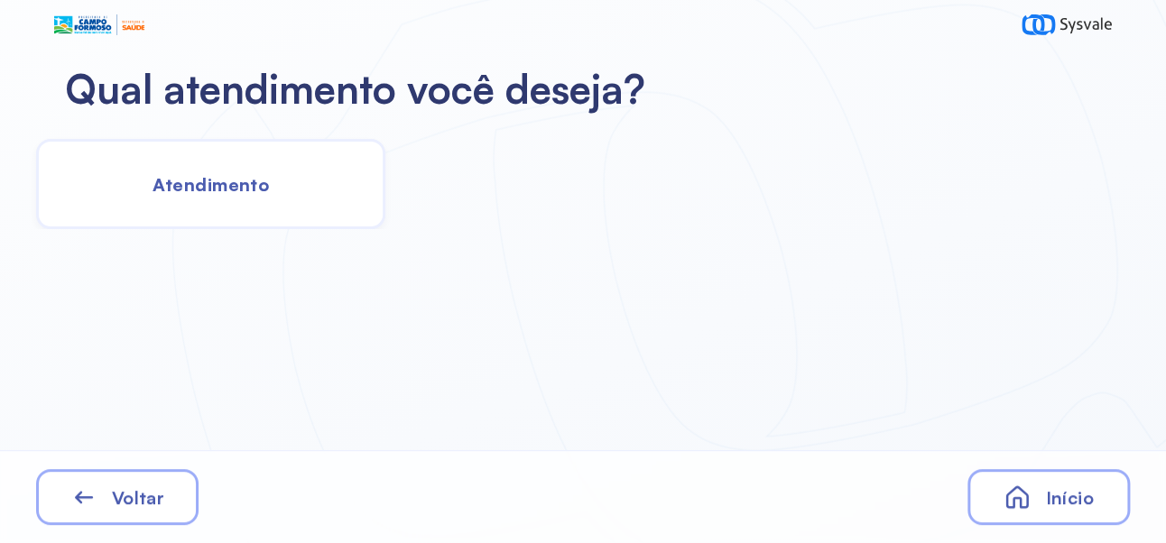
click at [271, 204] on div "Atendimento" at bounding box center [210, 184] width 349 height 90
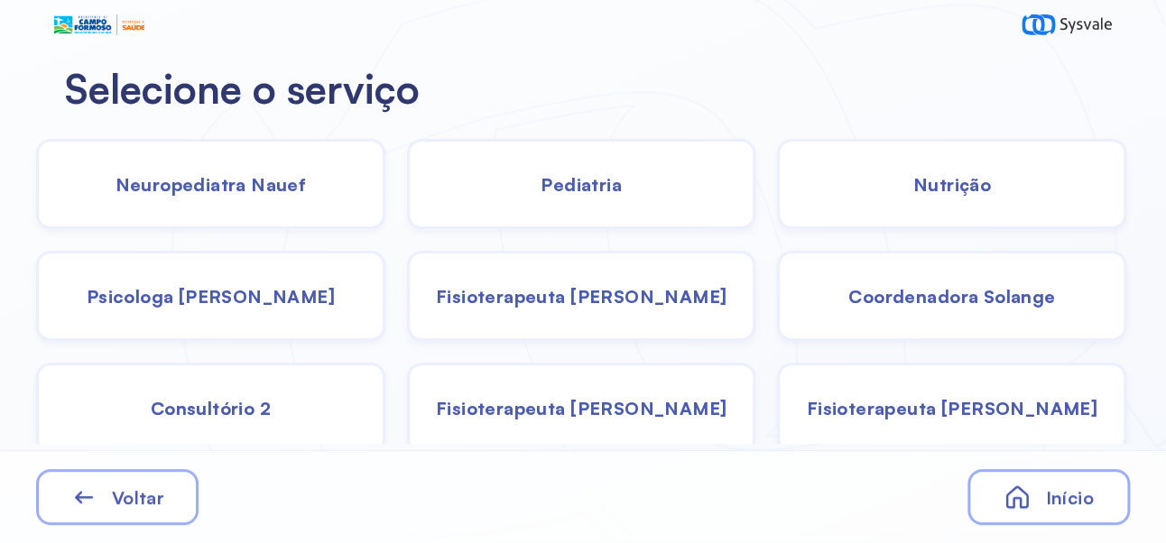
click at [603, 190] on span "Pediatria" at bounding box center [581, 184] width 81 height 23
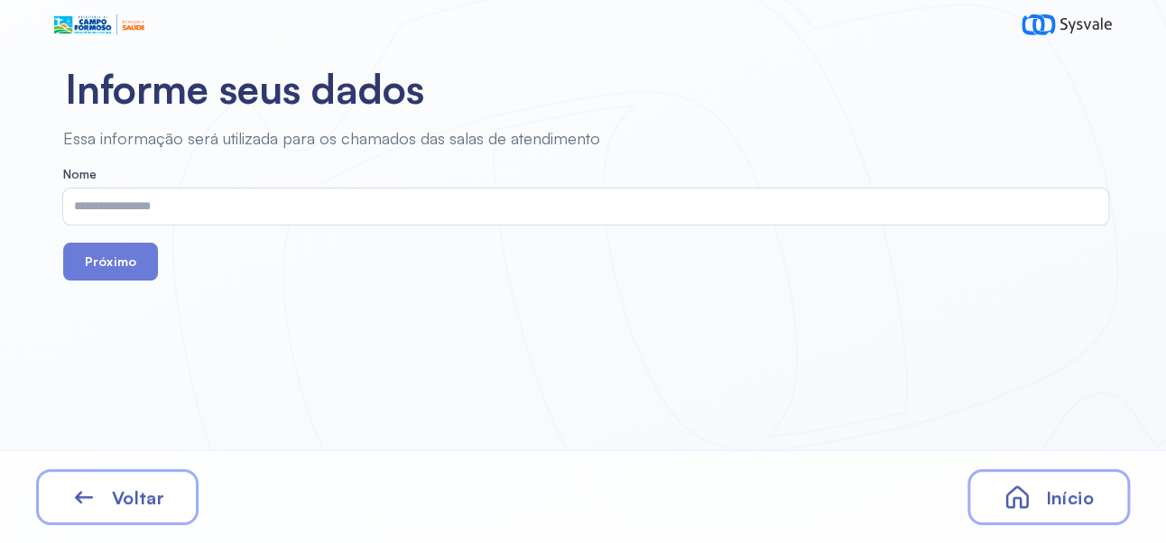
click at [613, 208] on input "text" at bounding box center [582, 207] width 1038 height 36
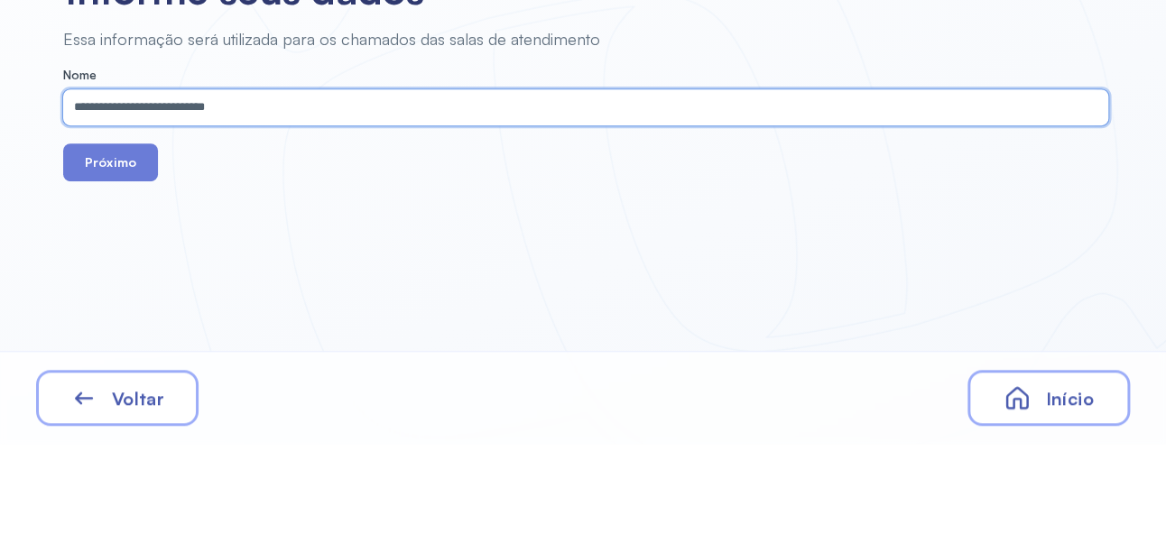
type input "**********"
click at [123, 273] on button "Próximo" at bounding box center [110, 262] width 95 height 38
